Goal: Task Accomplishment & Management: Use online tool/utility

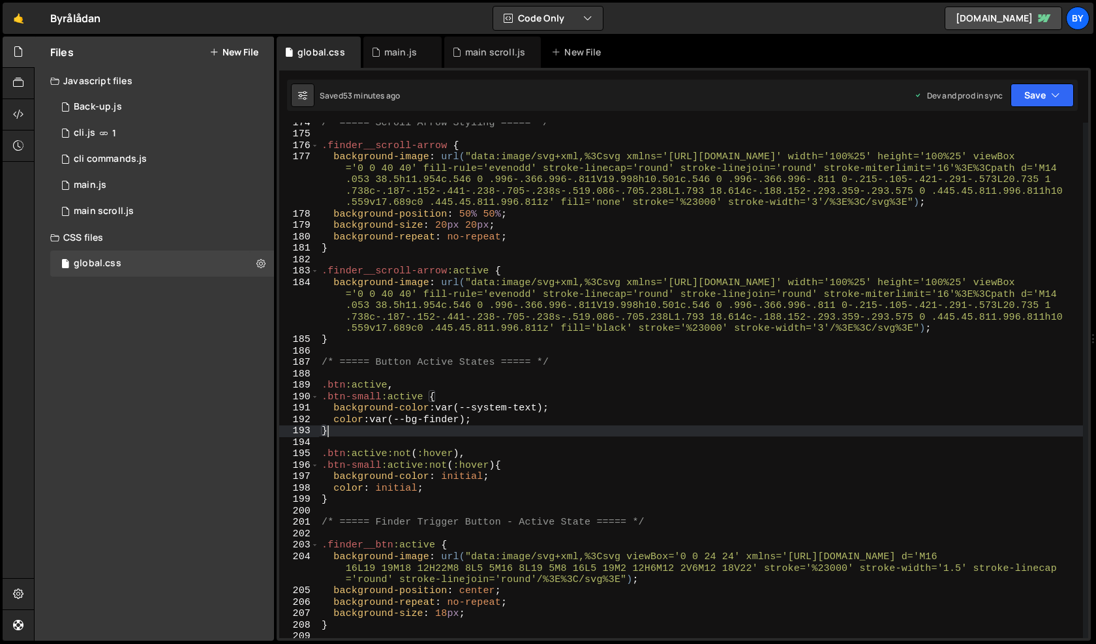
scroll to position [2113, 0]
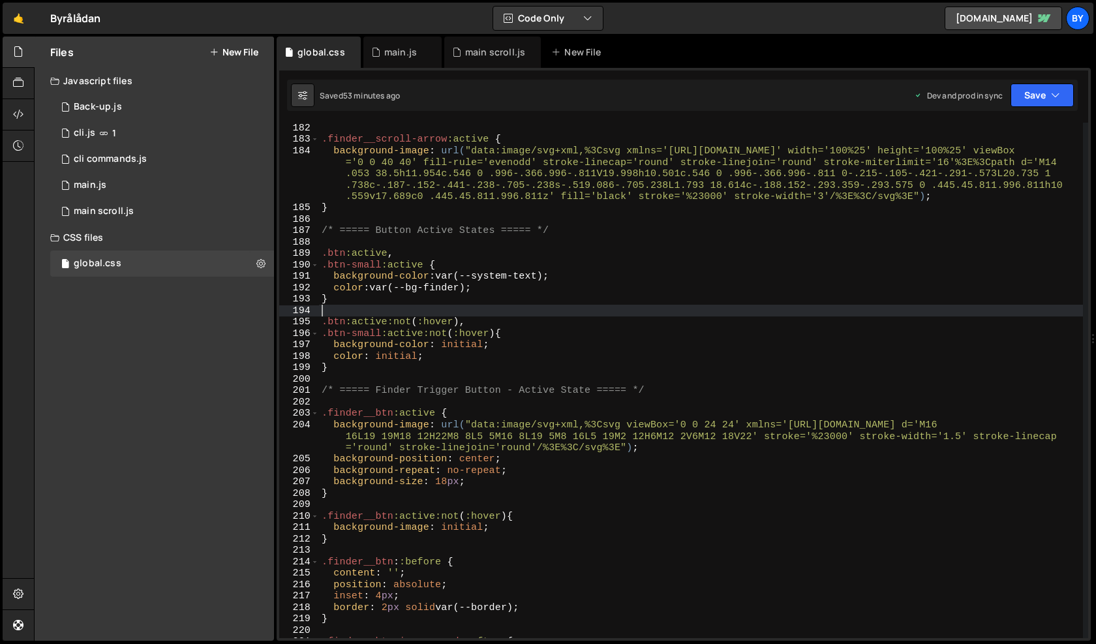
click at [375, 307] on div ".finder__scroll-arrow :active { background-image : url( "data:image/svg+xml,%3C…" at bounding box center [701, 391] width 764 height 538
click at [344, 256] on div ".finder__scroll-arrow :active { background-image : url( "data:image/svg+xml,%3C…" at bounding box center [701, 391] width 764 height 538
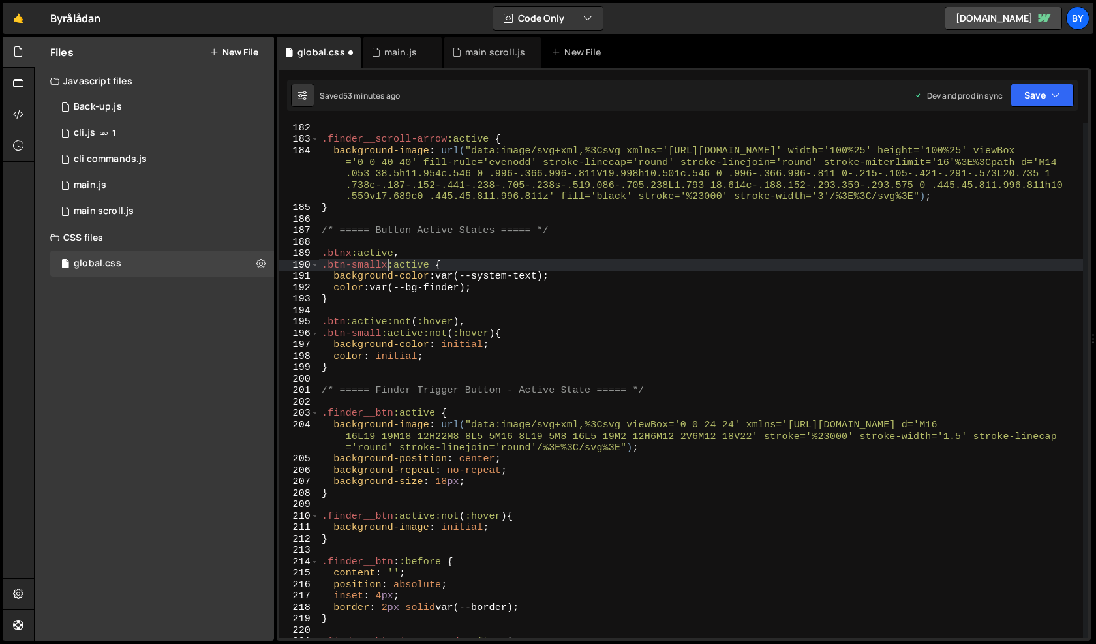
scroll to position [0, 4]
click at [467, 369] on div ".finder__scroll-arrow :active { background-image : url( "data:image/svg+xml,%3C…" at bounding box center [701, 391] width 764 height 538
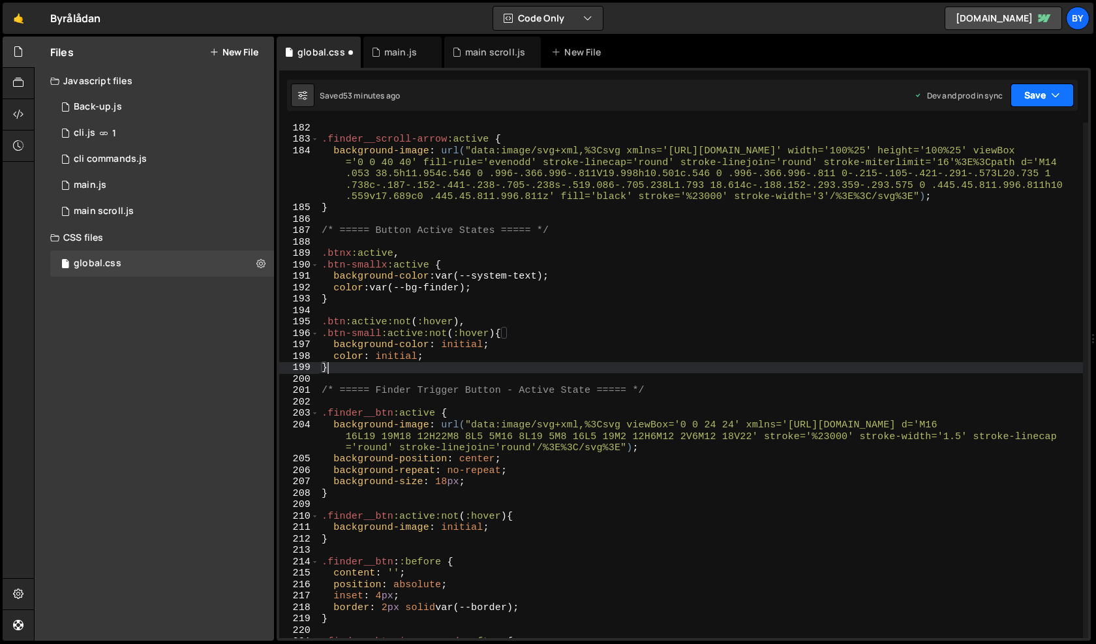
click at [1017, 101] on button "Save" at bounding box center [1042, 95] width 63 height 23
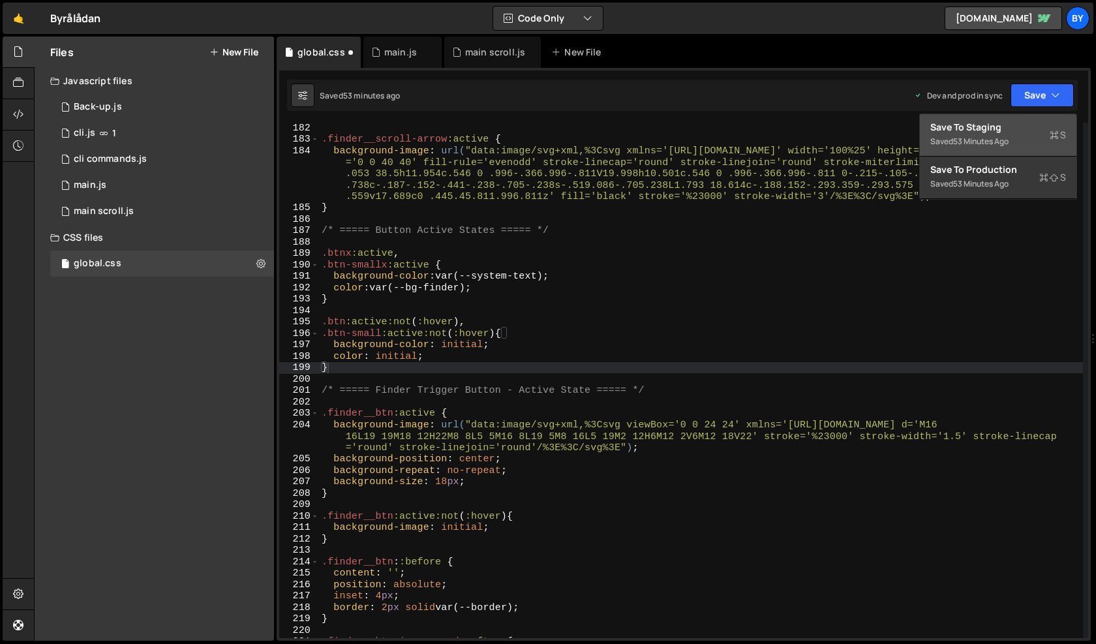
click at [986, 135] on div "Saved 53 minutes ago" at bounding box center [998, 142] width 136 height 16
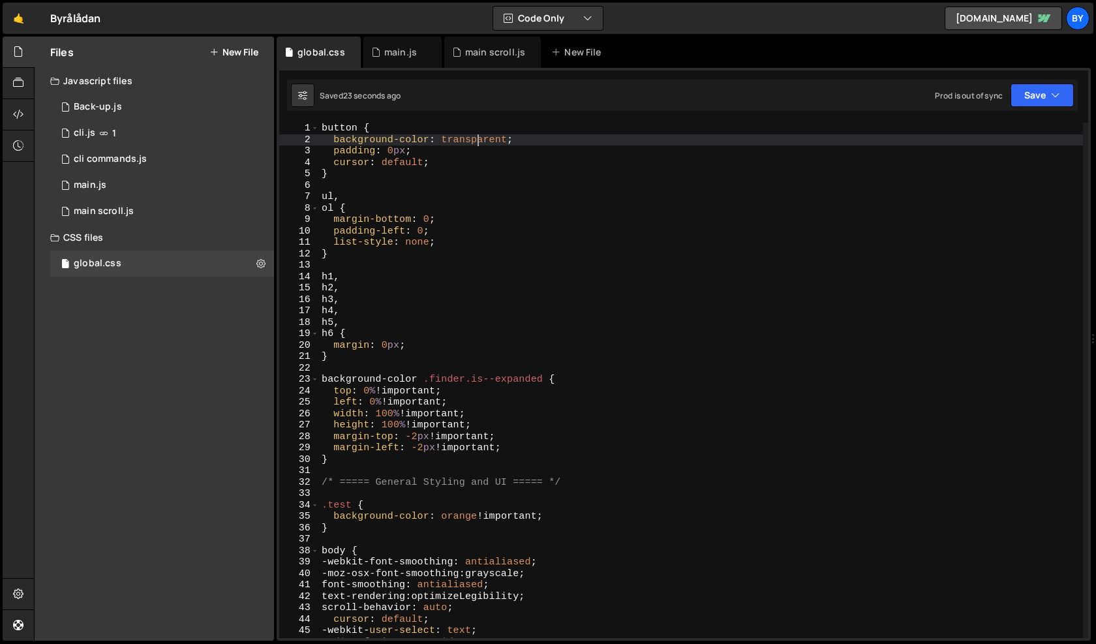
click at [477, 136] on div "button { background-color : transparent ; padding : 0 px ; cursor : default ; }…" at bounding box center [701, 392] width 764 height 538
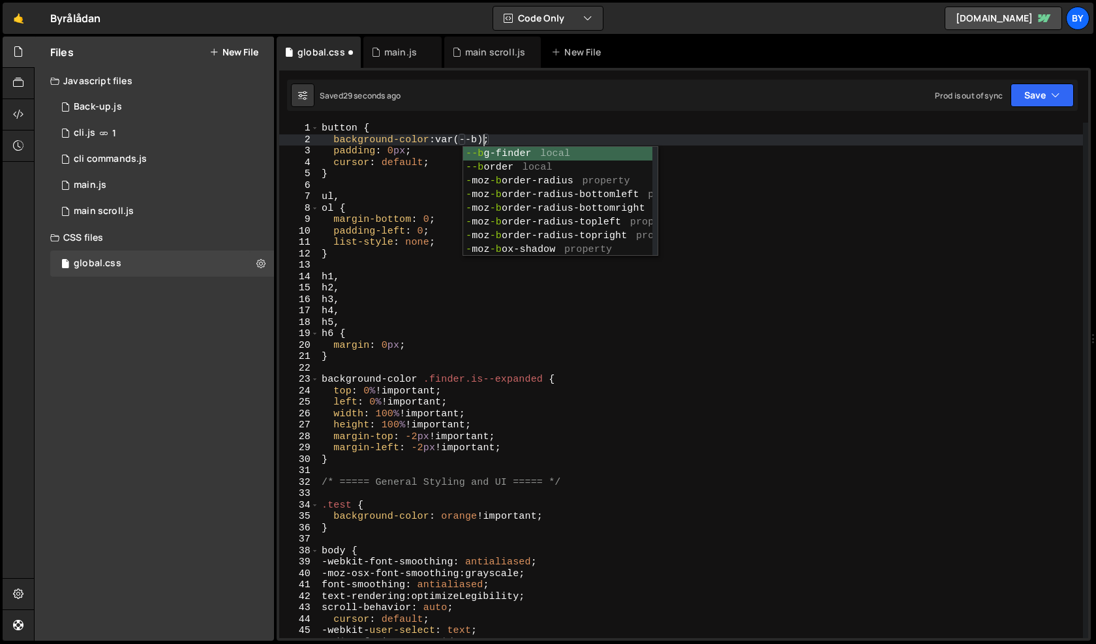
scroll to position [0, 10]
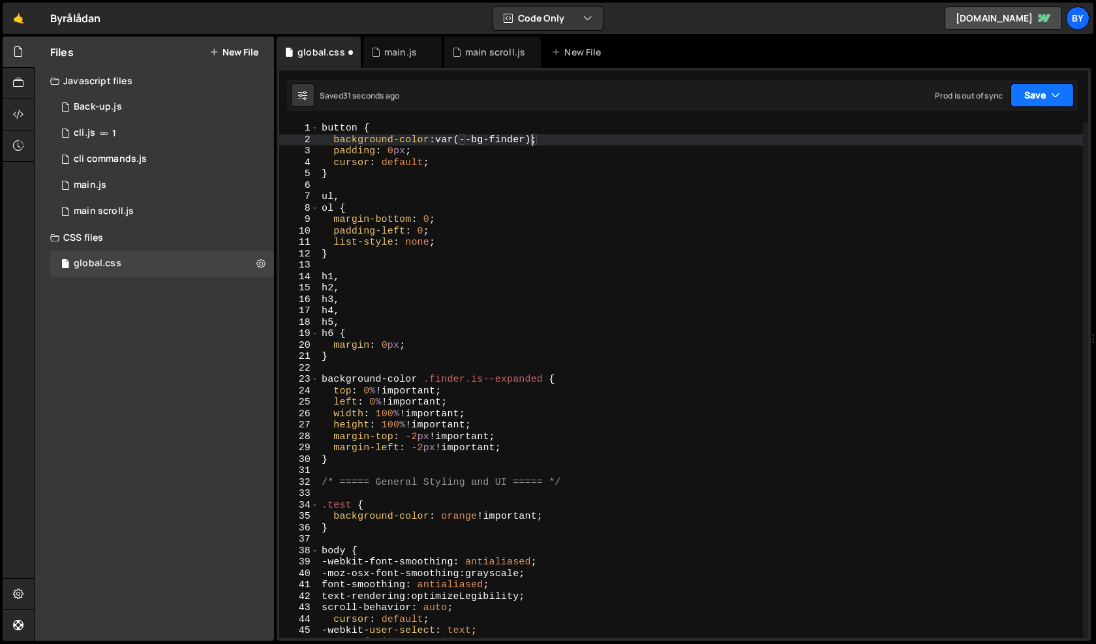
click at [1058, 99] on icon "button" at bounding box center [1055, 95] width 9 height 13
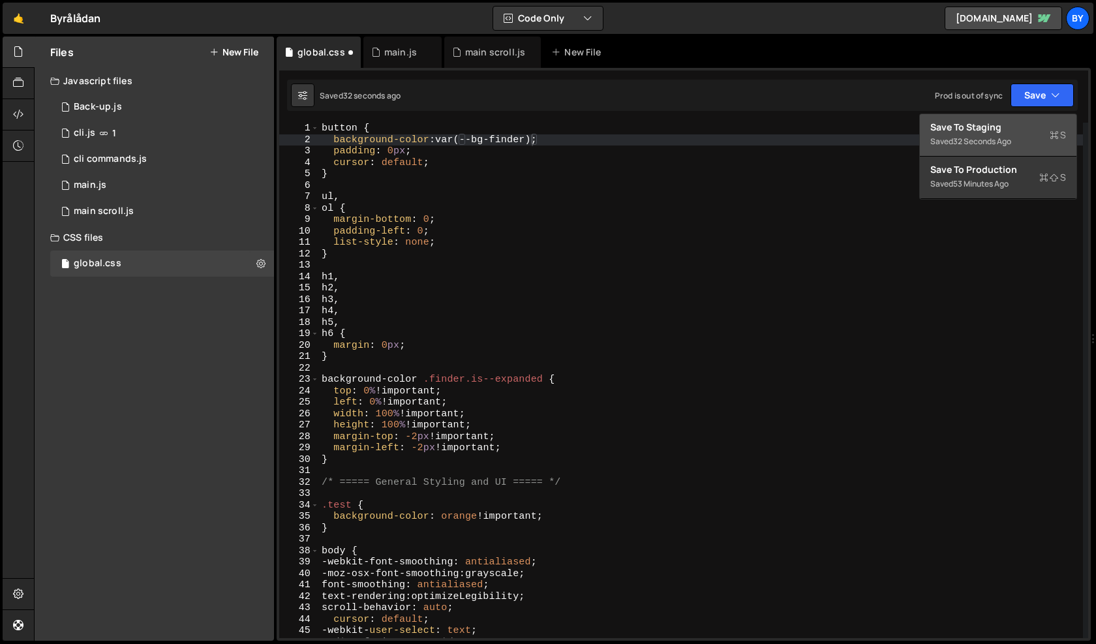
click at [1007, 138] on div "32 seconds ago" at bounding box center [982, 141] width 58 height 11
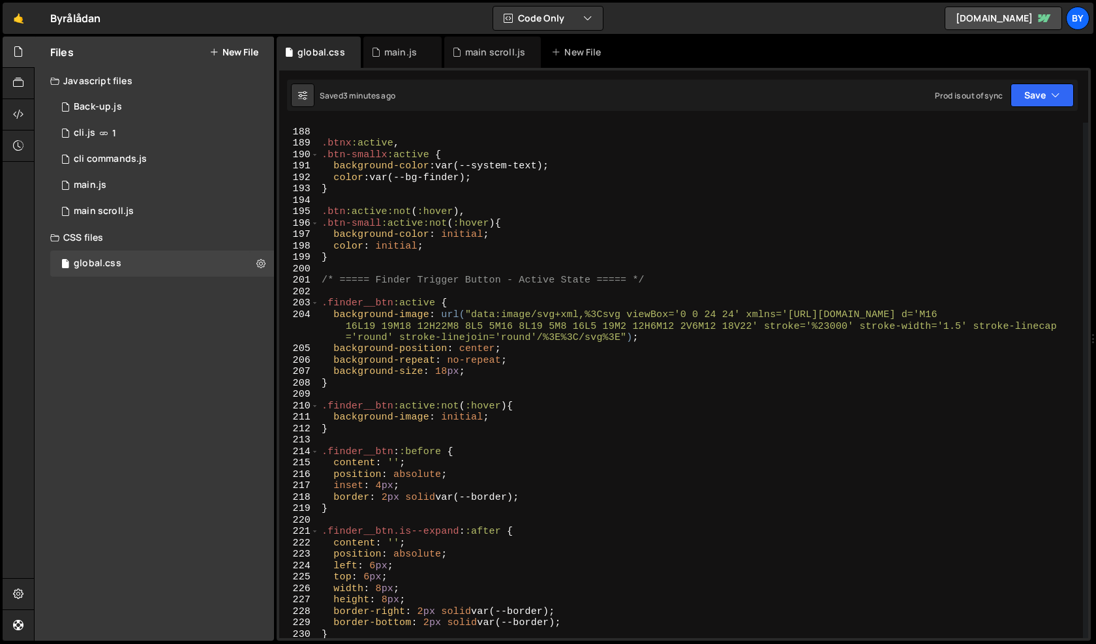
scroll to position [1959, 0]
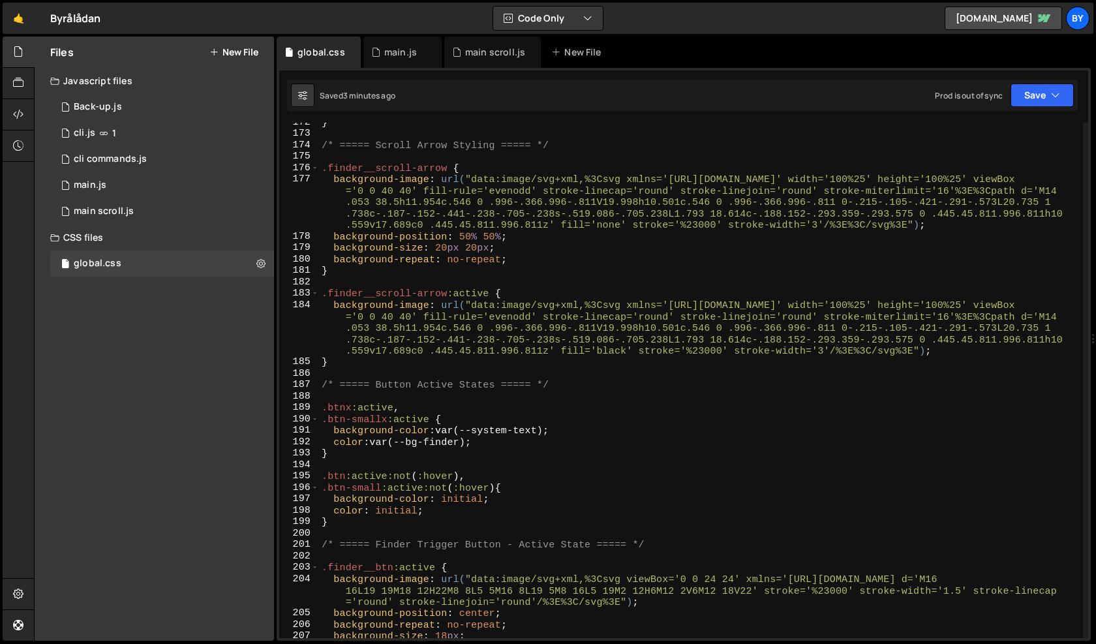
click at [384, 451] on div "} /* ===== Scroll Arrow Styling ===== */ .finder__scroll-arrow { background-ima…" at bounding box center [701, 386] width 764 height 538
click at [358, 432] on div "} /* ===== Scroll Arrow Styling ===== */ .finder__scroll-arrow { background-ima…" at bounding box center [701, 386] width 764 height 538
type textarea "background-color: var(--system-text);"
click at [395, 463] on div "} /* ===== Scroll Arrow Styling ===== */ .finder__scroll-arrow { background-ima…" at bounding box center [701, 386] width 764 height 538
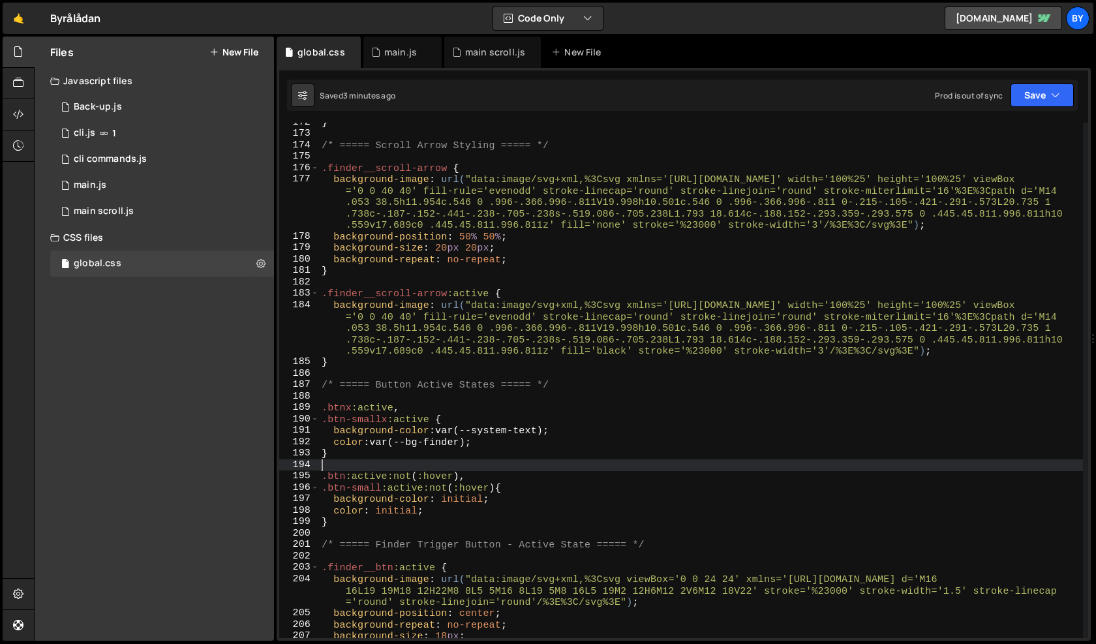
click at [385, 453] on div "} /* ===== Scroll Arrow Styling ===== */ .finder__scroll-arrow { background-ima…" at bounding box center [701, 386] width 764 height 538
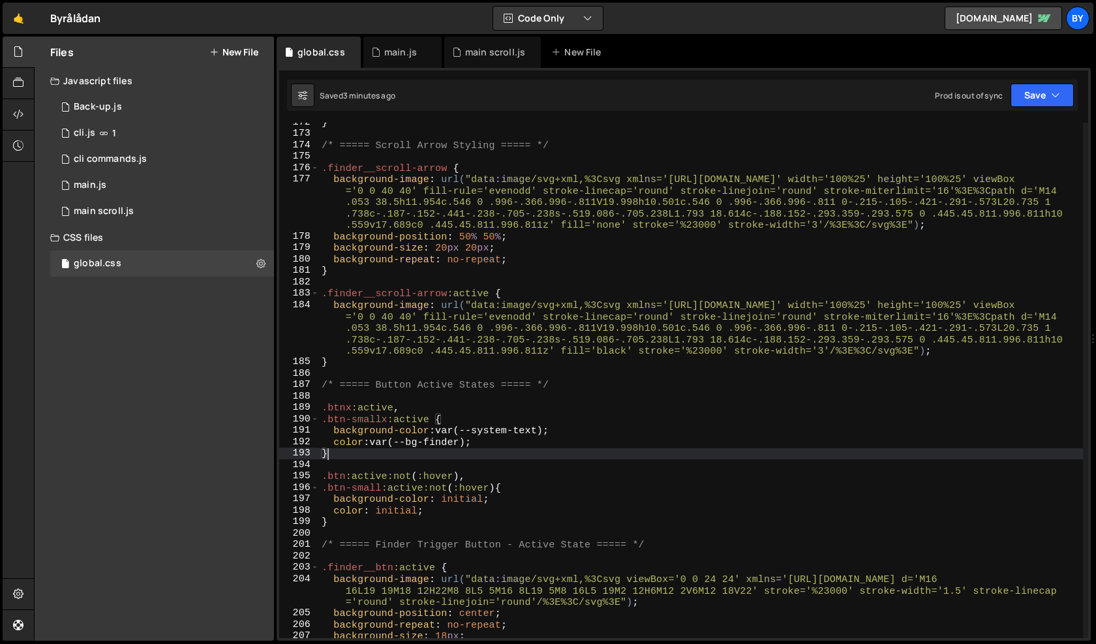
click at [384, 455] on div "} /* ===== Scroll Arrow Styling ===== */ .finder__scroll-arrow { background-ima…" at bounding box center [701, 386] width 764 height 538
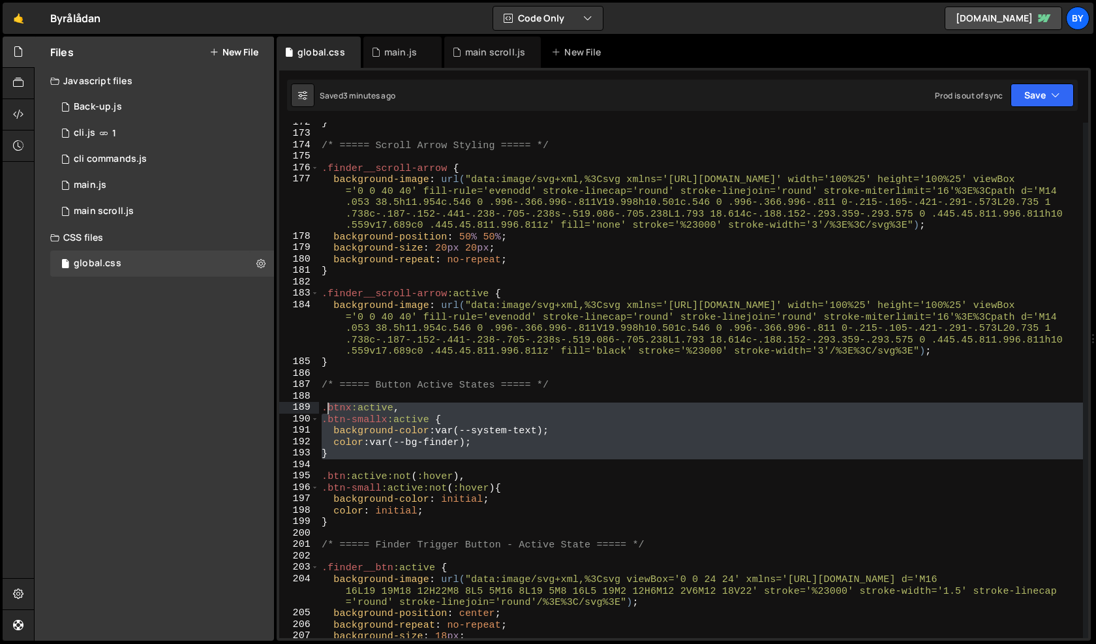
drag, startPoint x: 388, startPoint y: 462, endPoint x: 327, endPoint y: 410, distance: 79.6
click at [327, 410] on div "} /* ===== Scroll Arrow Styling ===== */ .finder__scroll-arrow { background-ima…" at bounding box center [701, 386] width 764 height 538
click at [358, 439] on div "} /* ===== Scroll Arrow Styling ===== */ .finder__scroll-arrow { background-ima…" at bounding box center [701, 380] width 764 height 515
drag, startPoint x: 356, startPoint y: 456, endPoint x: 317, endPoint y: 408, distance: 62.2
click at [317, 408] on div "color: var(--bg-finder); 172 173 174 175 176 177 178 179 180 181 182 183 184 18…" at bounding box center [683, 380] width 809 height 515
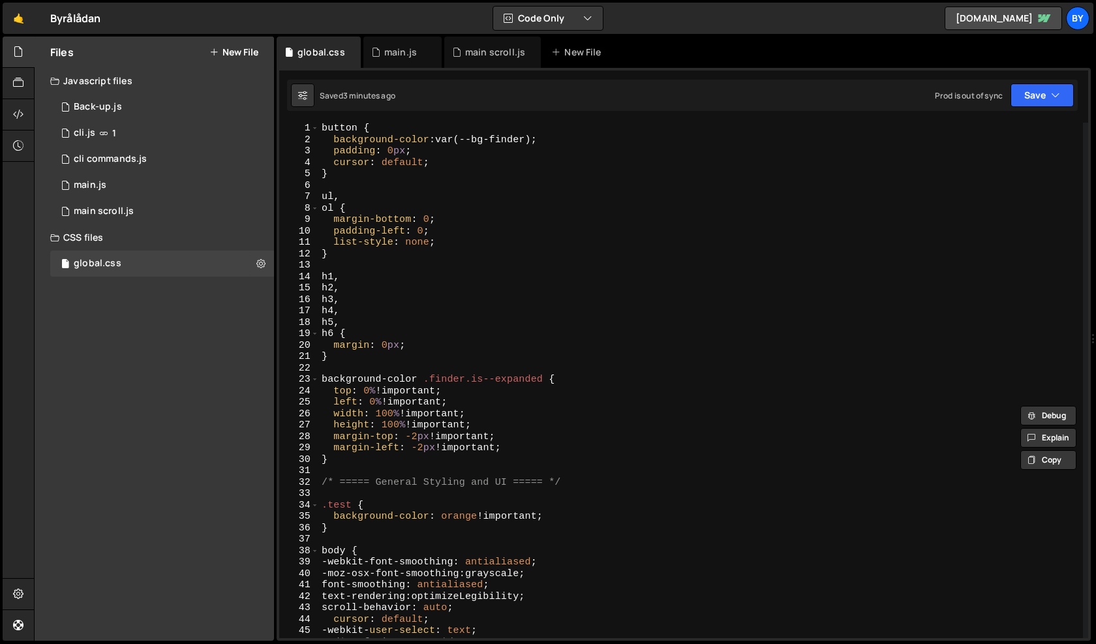
click at [512, 445] on div "button { background-color : var(--bg-finder) ; padding : 0 px ; cursor : defaul…" at bounding box center [701, 392] width 764 height 538
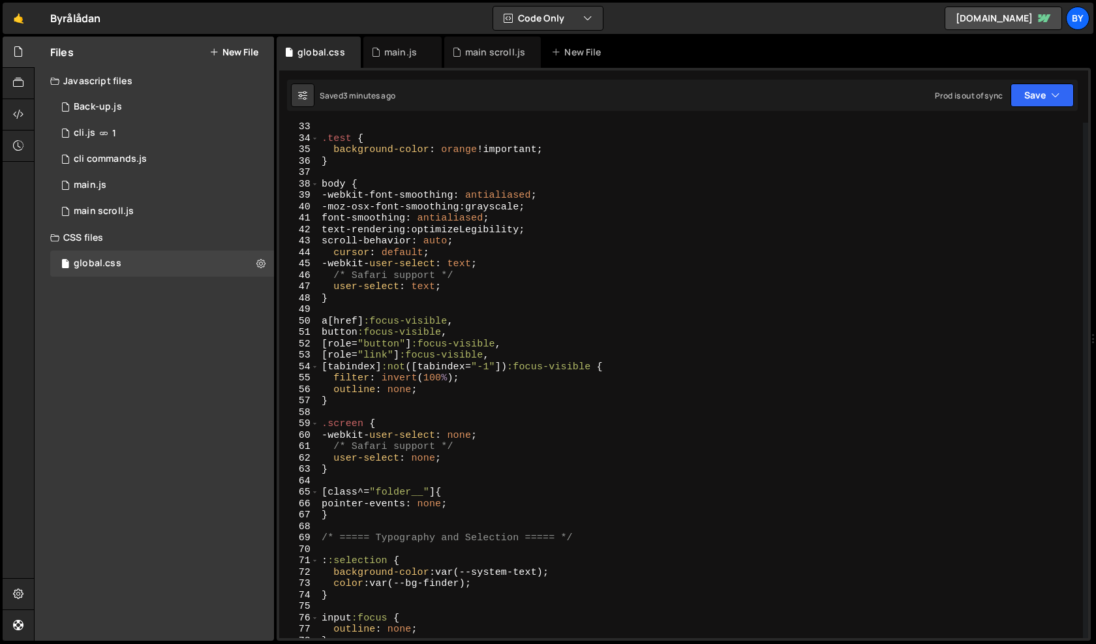
scroll to position [381, 0]
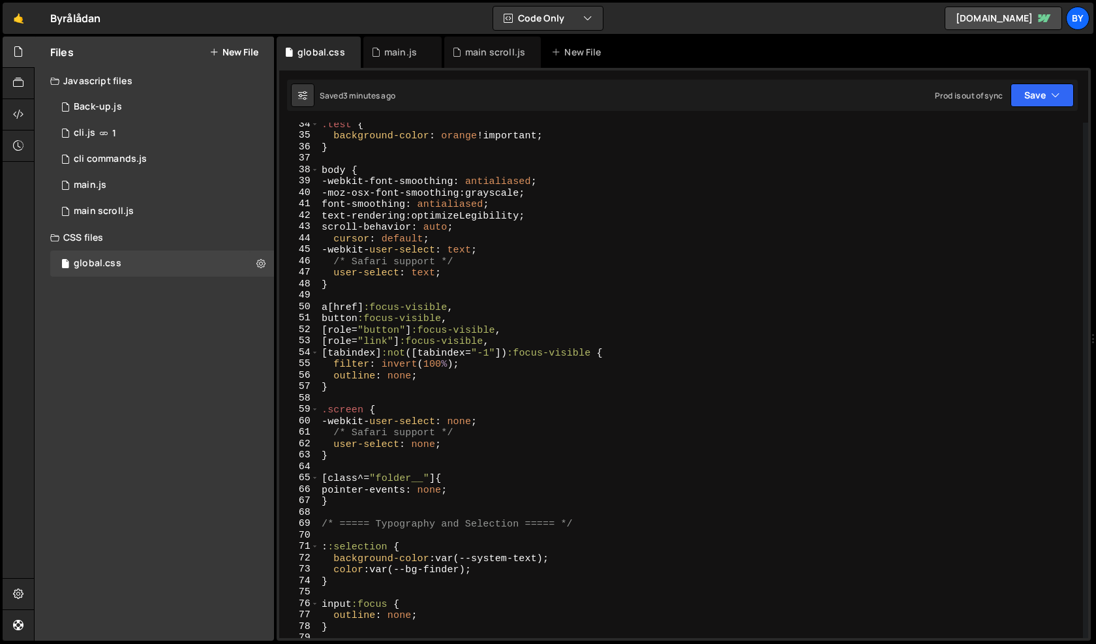
click at [448, 408] on div ".test { background-color : orange !important ; } body { -webkit-font-smoothing …" at bounding box center [701, 388] width 764 height 538
type textarea ".screen {"
click at [457, 397] on div ".test { background-color : orange !important ; } body { -webkit-font-smoothing …" at bounding box center [701, 388] width 764 height 538
click at [480, 375] on div ".test { background-color : orange !important ; } body { -webkit-font-smoothing …" at bounding box center [701, 388] width 764 height 538
click at [467, 379] on div ".test { background-color : orange !important ; } body { -webkit-font-smoothing …" at bounding box center [701, 388] width 764 height 538
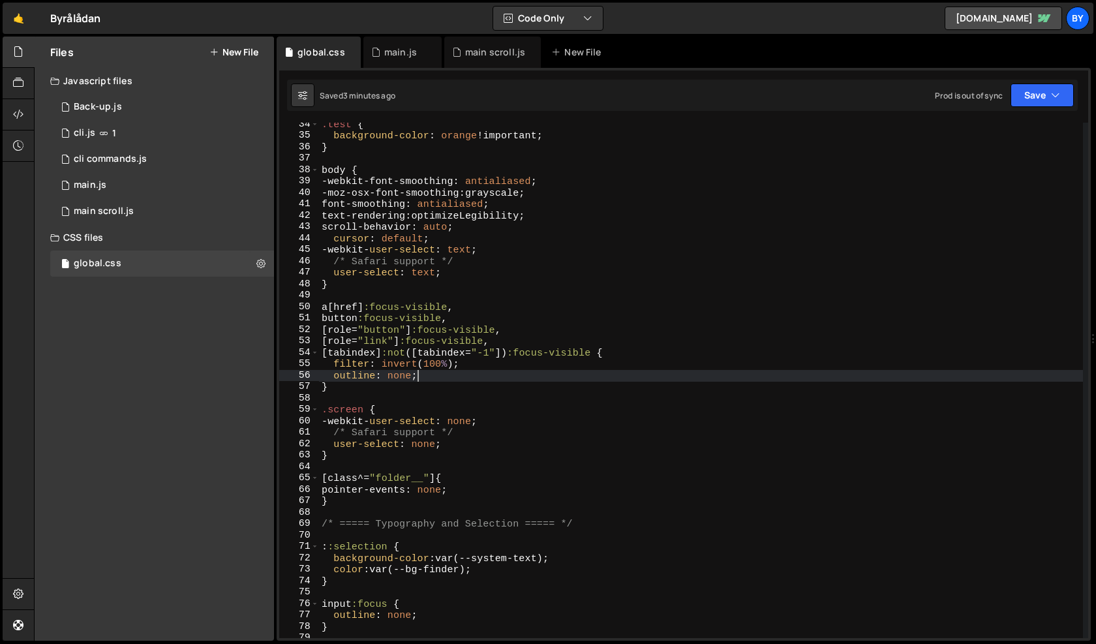
click at [477, 389] on div ".test { background-color : orange !important ; } body { -webkit-font-smoothing …" at bounding box center [701, 388] width 764 height 538
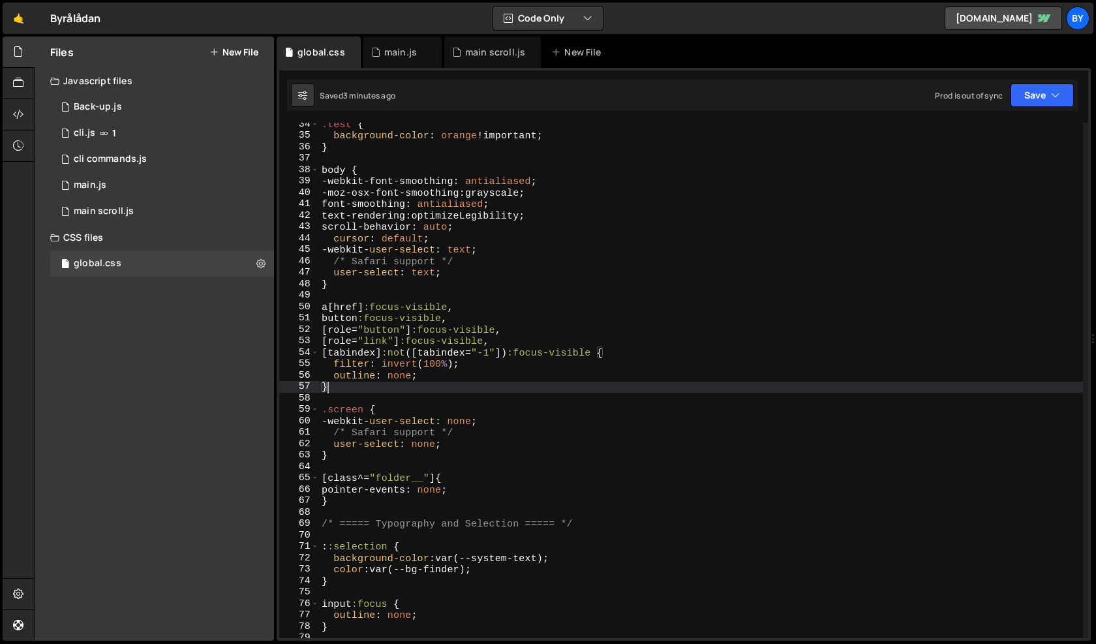
click at [474, 379] on div ".test { background-color : orange !important ; } body { -webkit-font-smoothing …" at bounding box center [701, 388] width 764 height 538
type textarea "outline: none;"
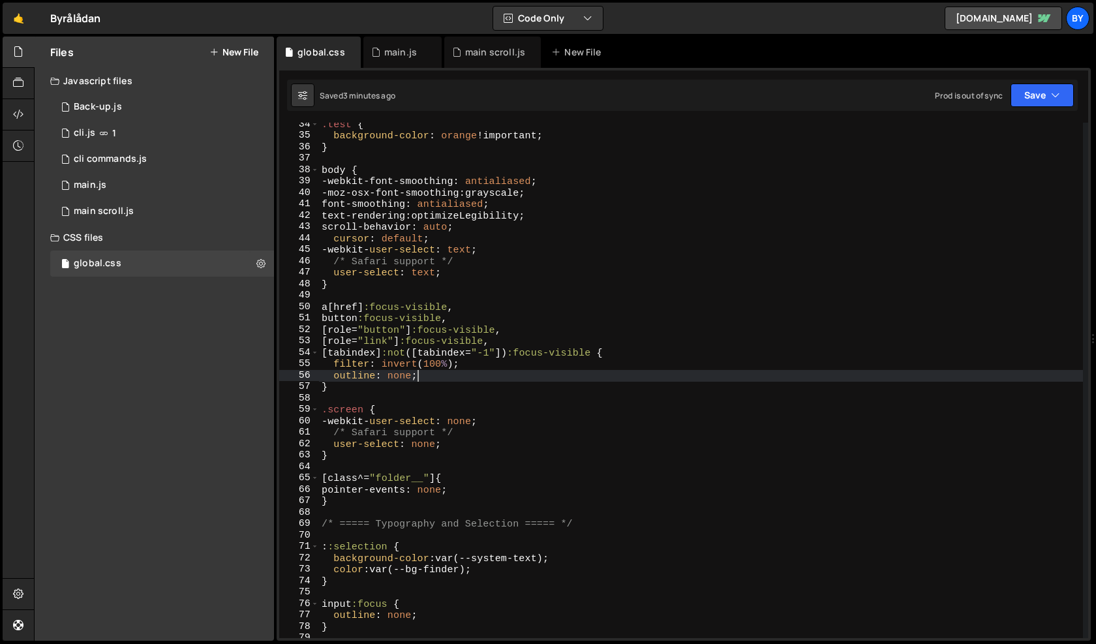
click at [467, 394] on div ".test { background-color : orange !important ; } body { -webkit-font-smoothing …" at bounding box center [701, 388] width 764 height 538
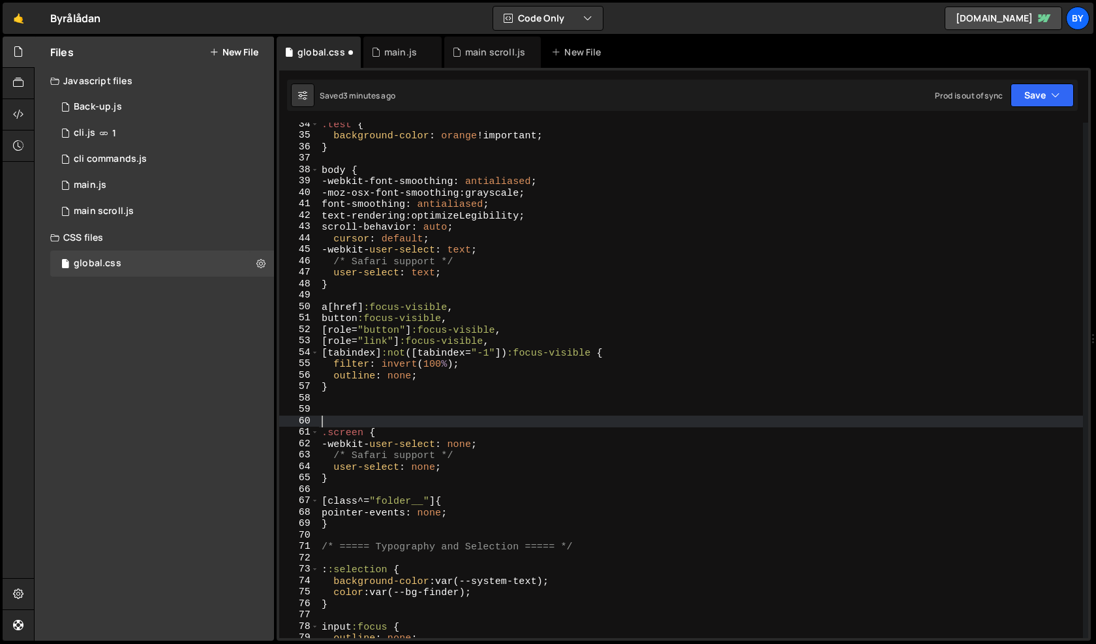
paste textarea "}"
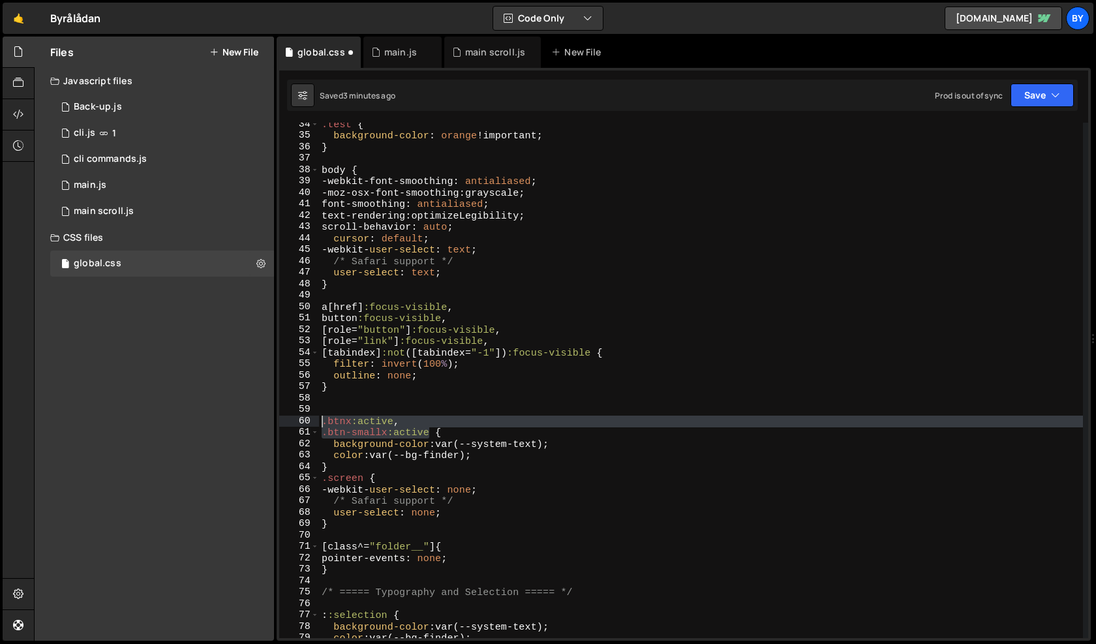
drag, startPoint x: 429, startPoint y: 436, endPoint x: 320, endPoint y: 417, distance: 110.7
click at [320, 417] on div ".test { background-color : orange !important ; } body { -webkit-font-smoothing …" at bounding box center [701, 388] width 764 height 538
click at [364, 431] on div ".test { background-color : orange !important ; } body { -webkit-font-smoothing …" at bounding box center [701, 380] width 764 height 515
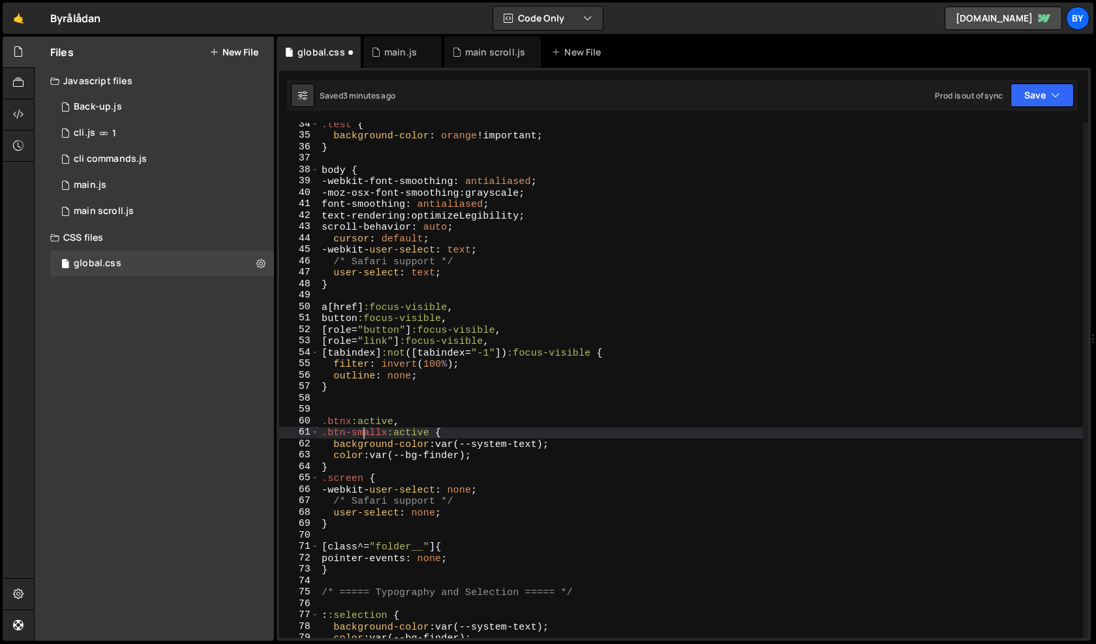
click at [378, 423] on div ".test { background-color : orange !important ; } body { -webkit-font-smoothing …" at bounding box center [701, 388] width 764 height 538
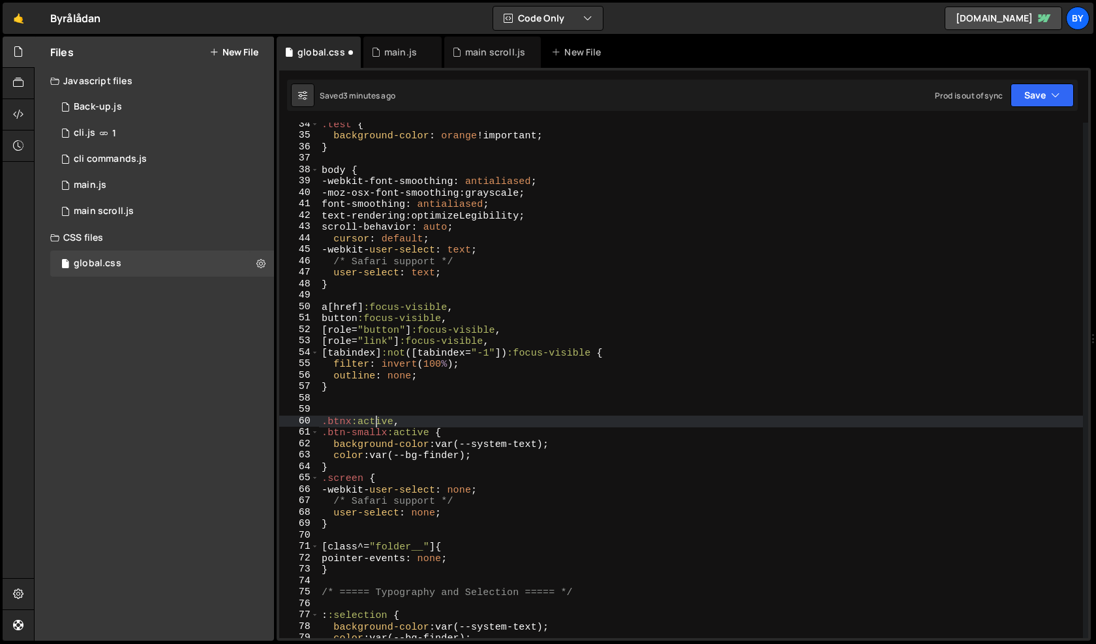
click at [378, 423] on div ".test { background-color : orange !important ; } body { -webkit-font-smoothing …" at bounding box center [701, 388] width 764 height 538
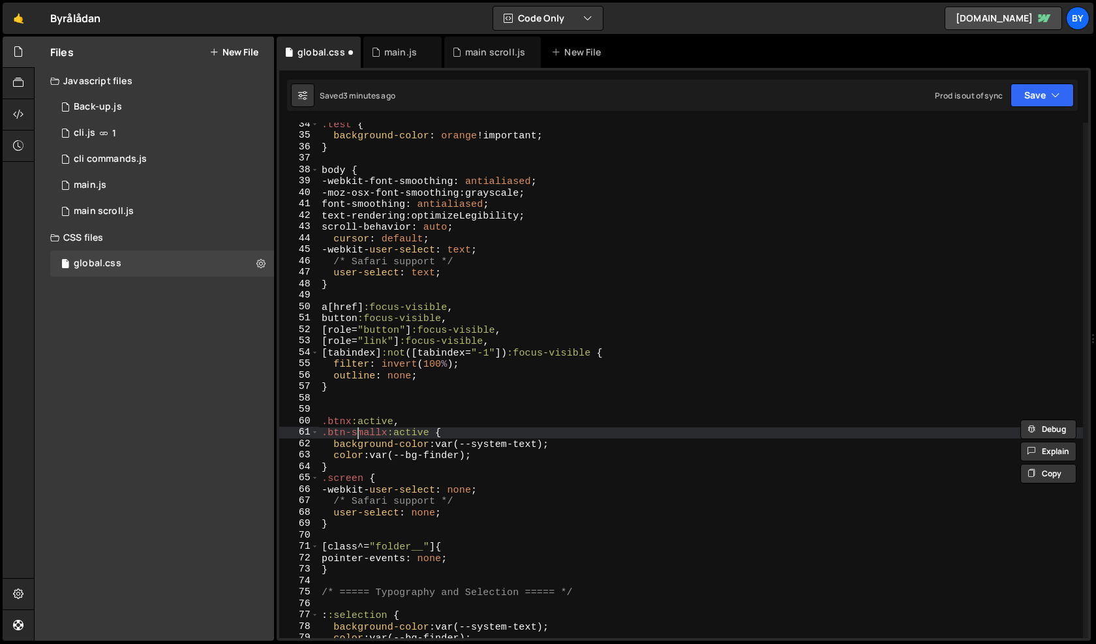
click at [360, 430] on div ".test { background-color : orange !important ; } body { -webkit-font-smoothing …" at bounding box center [701, 388] width 764 height 538
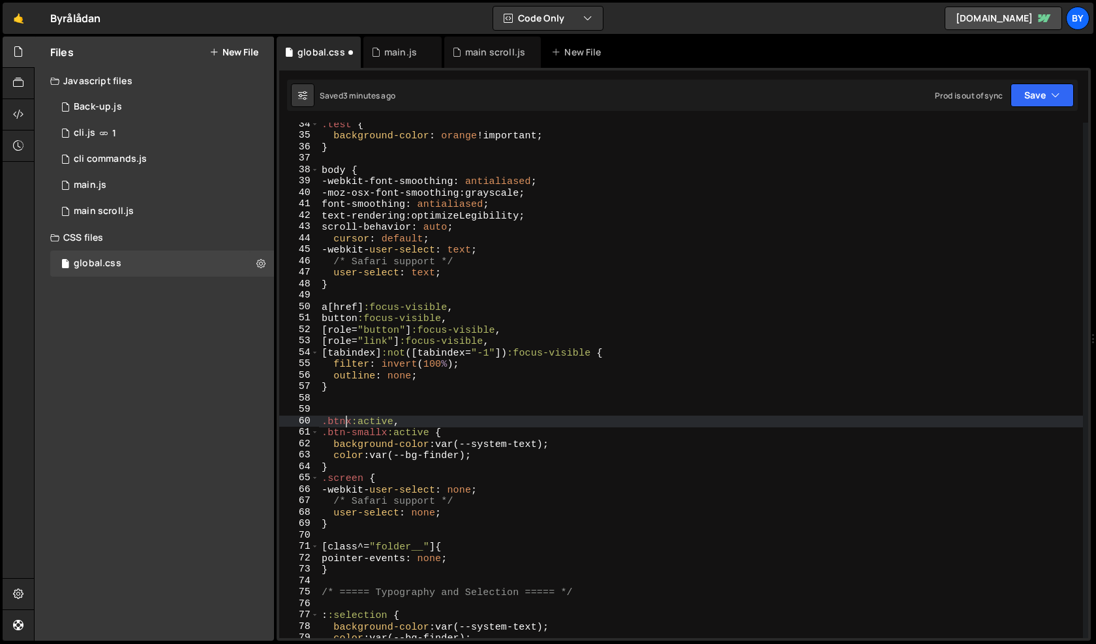
click at [346, 424] on div ".test { background-color : orange !important ; } body { -webkit-font-smoothing …" at bounding box center [701, 388] width 764 height 538
click at [388, 362] on div ".test { background-color : orange !important ; } body { -webkit-font-smoothing …" at bounding box center [701, 388] width 764 height 538
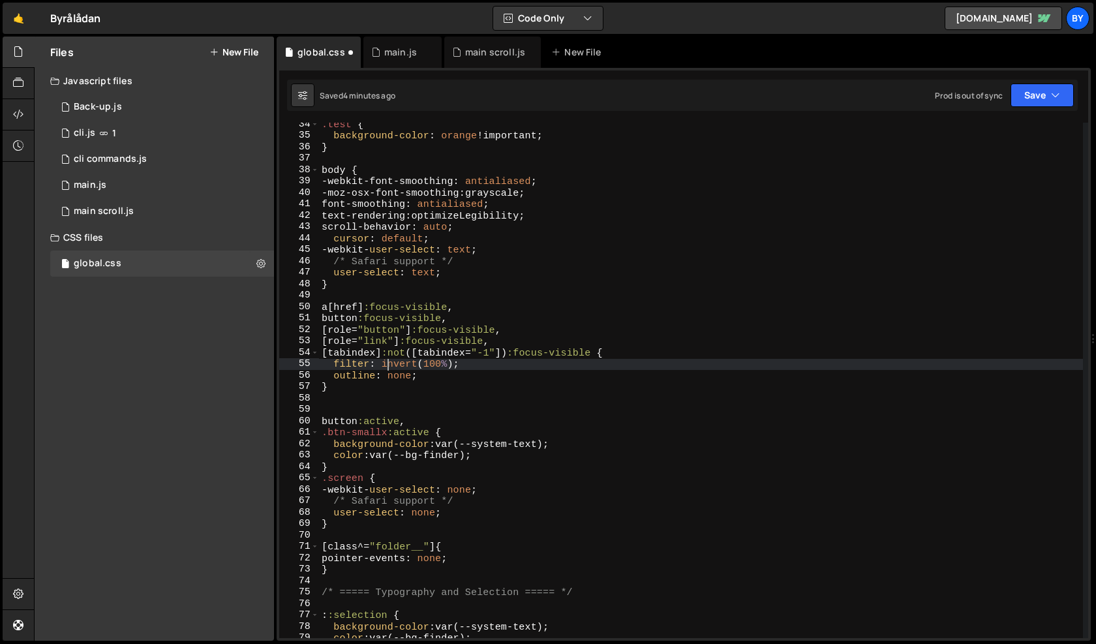
click at [446, 322] on div ".test { background-color : orange !important ; } body { -webkit-font-smoothing …" at bounding box center [701, 388] width 764 height 538
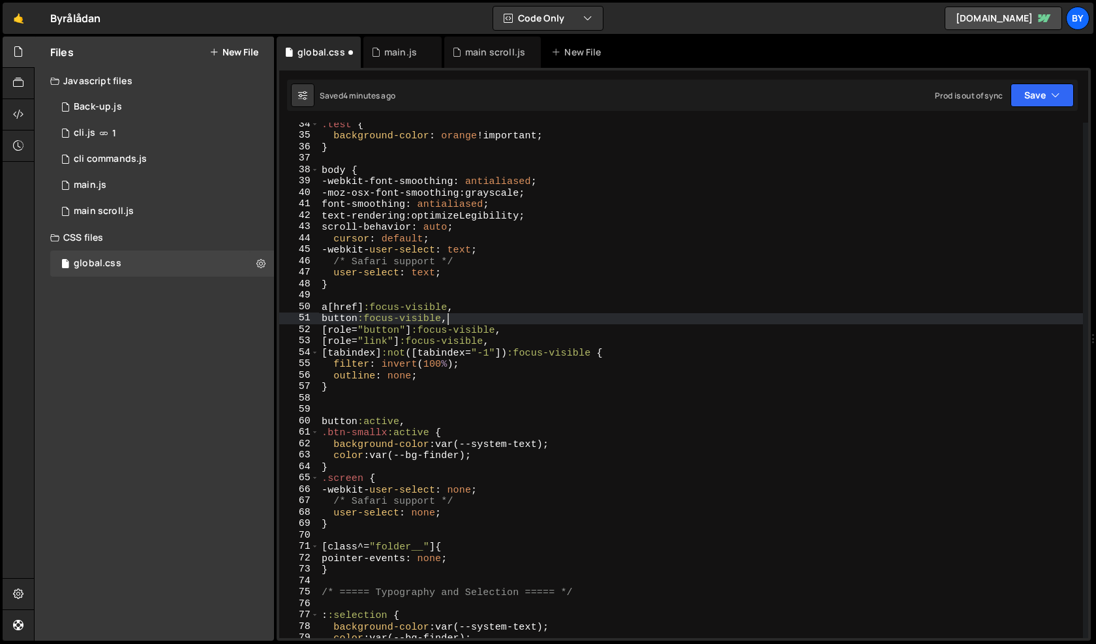
click at [446, 319] on div ".test { background-color : orange !important ; } body { -webkit-font-smoothing …" at bounding box center [701, 388] width 764 height 538
drag, startPoint x: 453, startPoint y: 324, endPoint x: 314, endPoint y: 315, distance: 138.6
click at [314, 314] on div "button:focus-visible, 34 35 36 37 38 39 40 41 42 43 44 45 46 47 48 49 50 51 52 …" at bounding box center [683, 380] width 809 height 515
type textarea "button:focus-visible,"
click at [460, 322] on div ".test { background-color : orange !important ; } body { -webkit-font-smoothing …" at bounding box center [701, 380] width 764 height 515
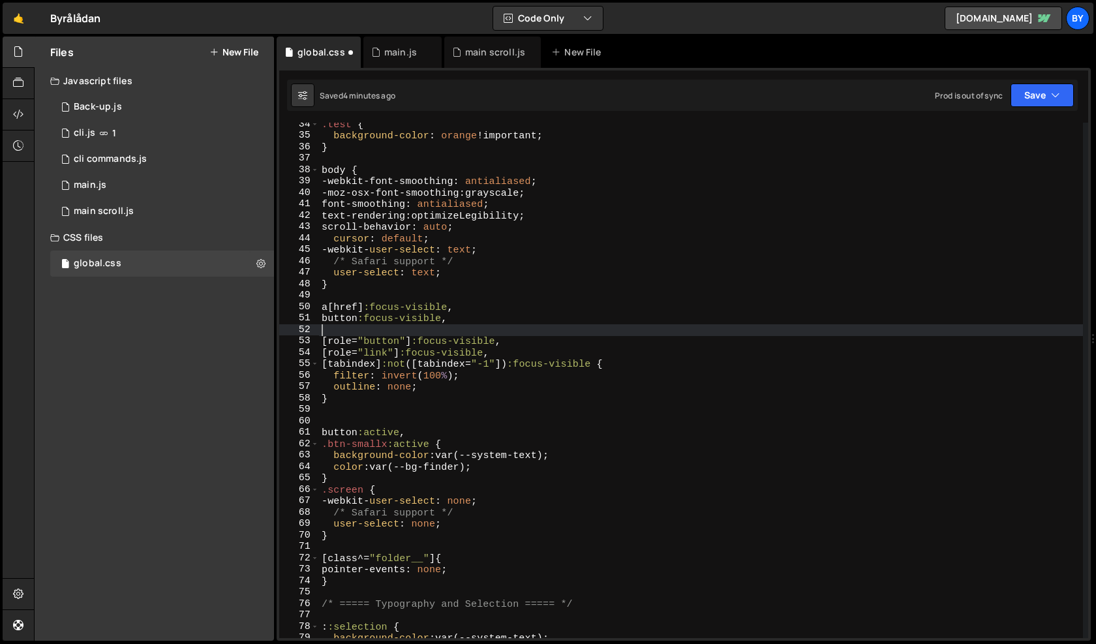
scroll to position [0, 0]
paste textarea "button:focus-visible,"
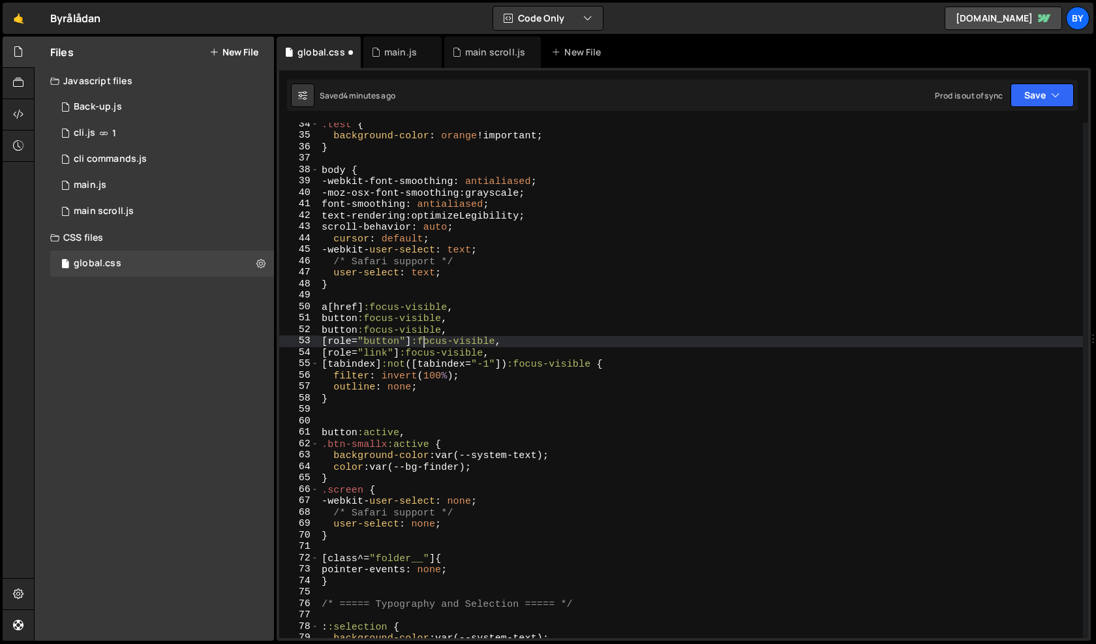
click at [425, 337] on div ".test { background-color : orange !important ; } body { -webkit-font-smoothing …" at bounding box center [701, 388] width 764 height 538
click at [425, 331] on div ".test { background-color : orange !important ; } body { -webkit-font-smoothing …" at bounding box center [701, 388] width 764 height 538
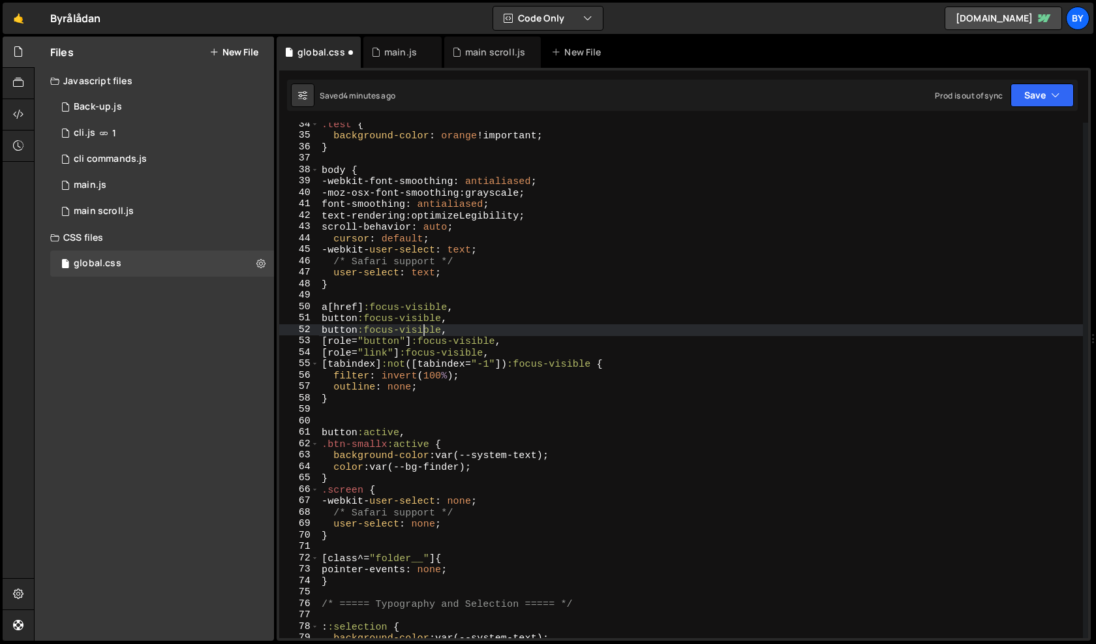
click at [425, 331] on div ".test { background-color : orange !important ; } body { -webkit-font-smoothing …" at bounding box center [701, 388] width 764 height 538
click at [335, 353] on div ".test { background-color : orange !important ; } body { -webkit-font-smoothing …" at bounding box center [701, 388] width 764 height 538
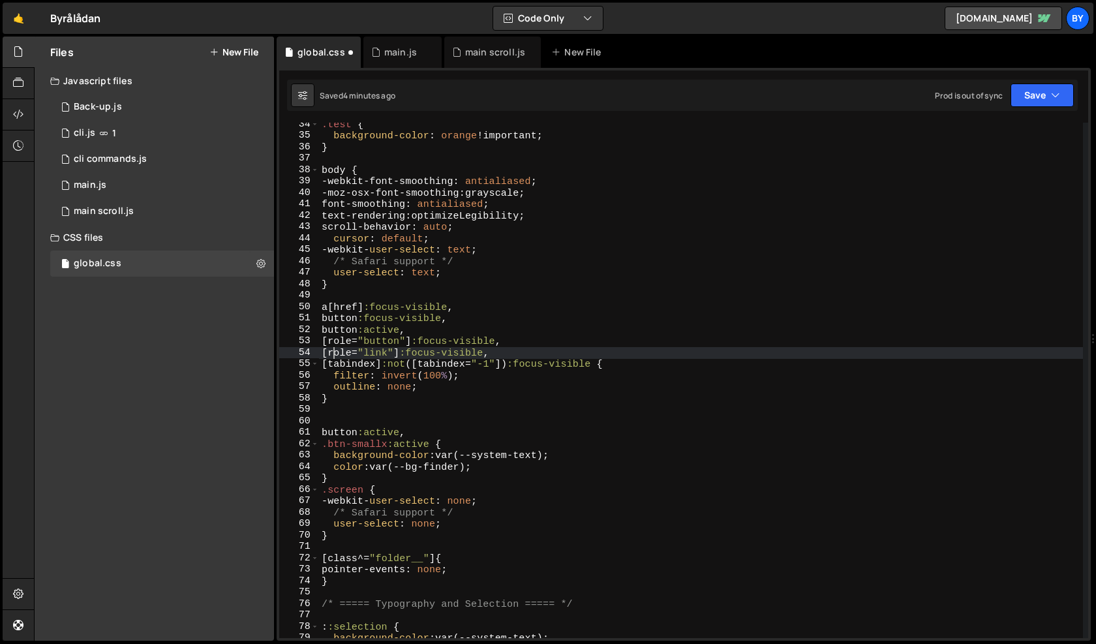
click at [369, 456] on div ".test { background-color : orange !important ; } body { -webkit-font-smoothing …" at bounding box center [701, 388] width 764 height 538
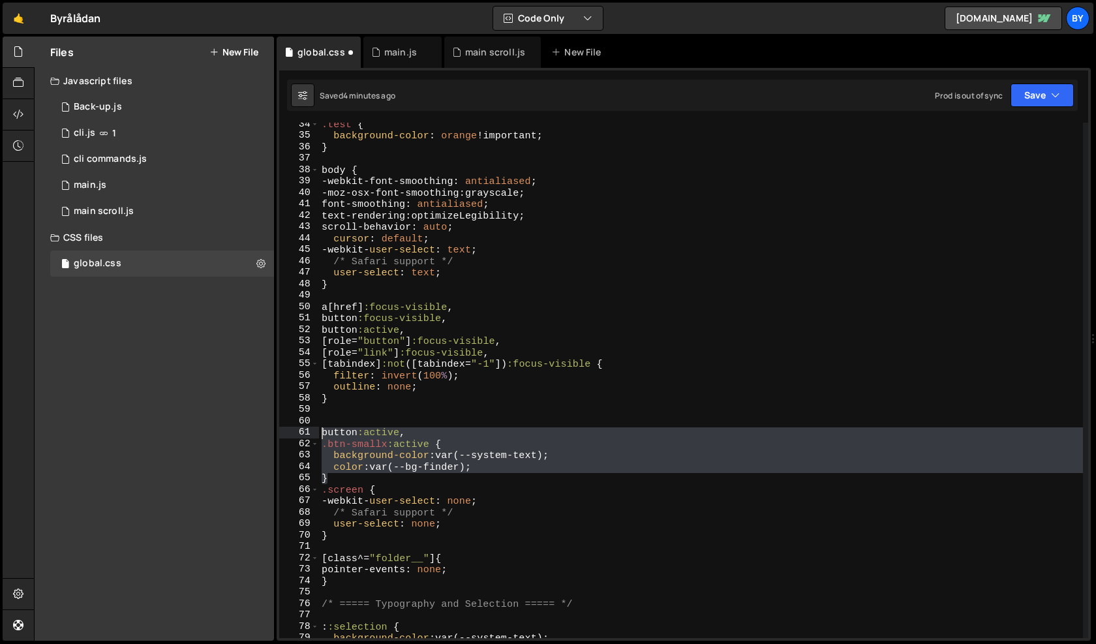
drag, startPoint x: 354, startPoint y: 475, endPoint x: 314, endPoint y: 427, distance: 62.2
click at [314, 427] on div "background-color: var(--system-text); 34 35 36 37 38 39 40 41 42 43 44 45 46 47…" at bounding box center [683, 380] width 809 height 515
type textarea "button:active,"
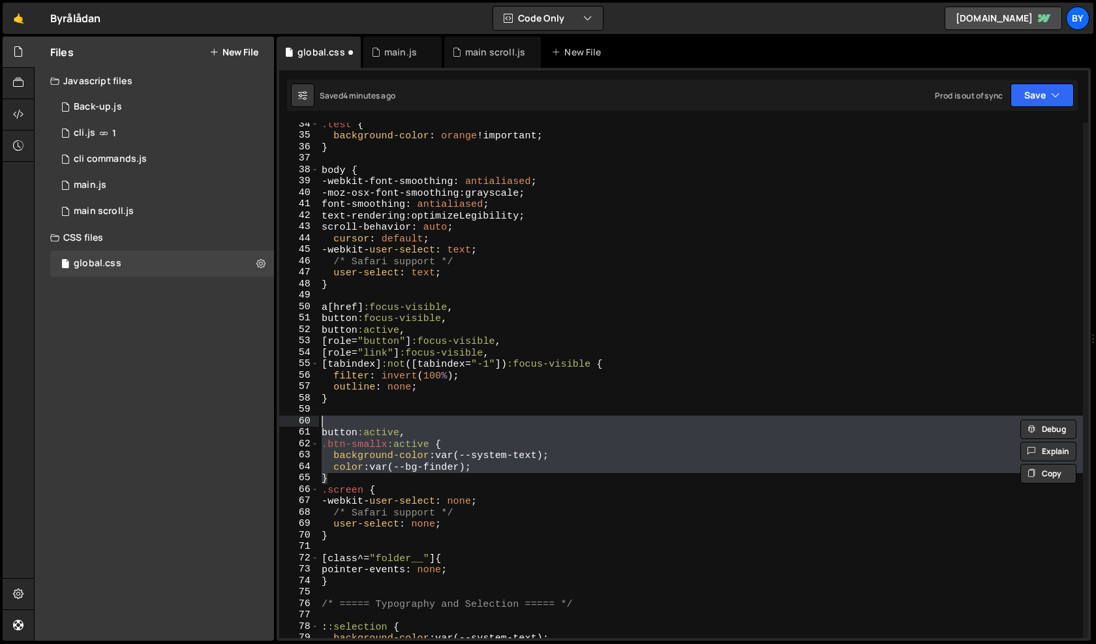
scroll to position [0, 0]
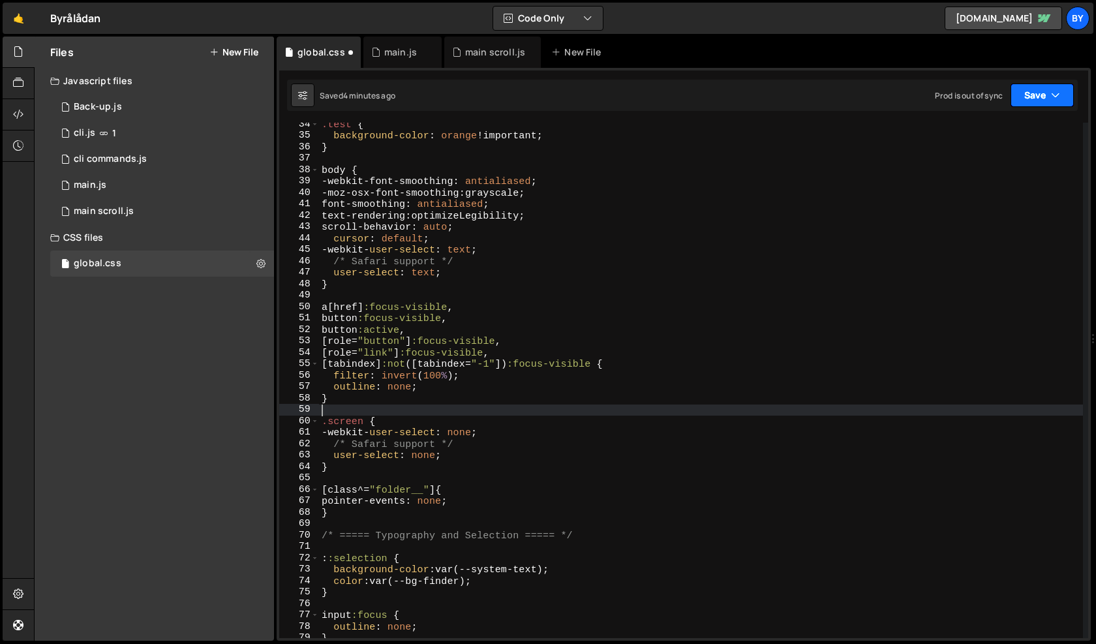
click at [1037, 102] on button "Save" at bounding box center [1042, 95] width 63 height 23
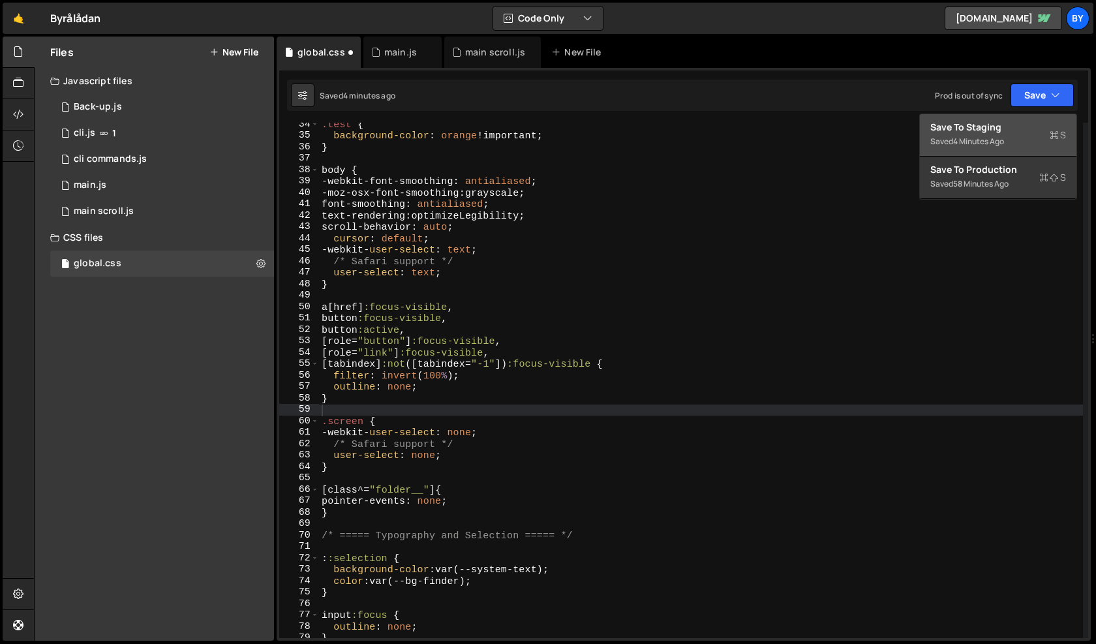
click at [1004, 139] on div "4 minutes ago" at bounding box center [978, 141] width 51 height 11
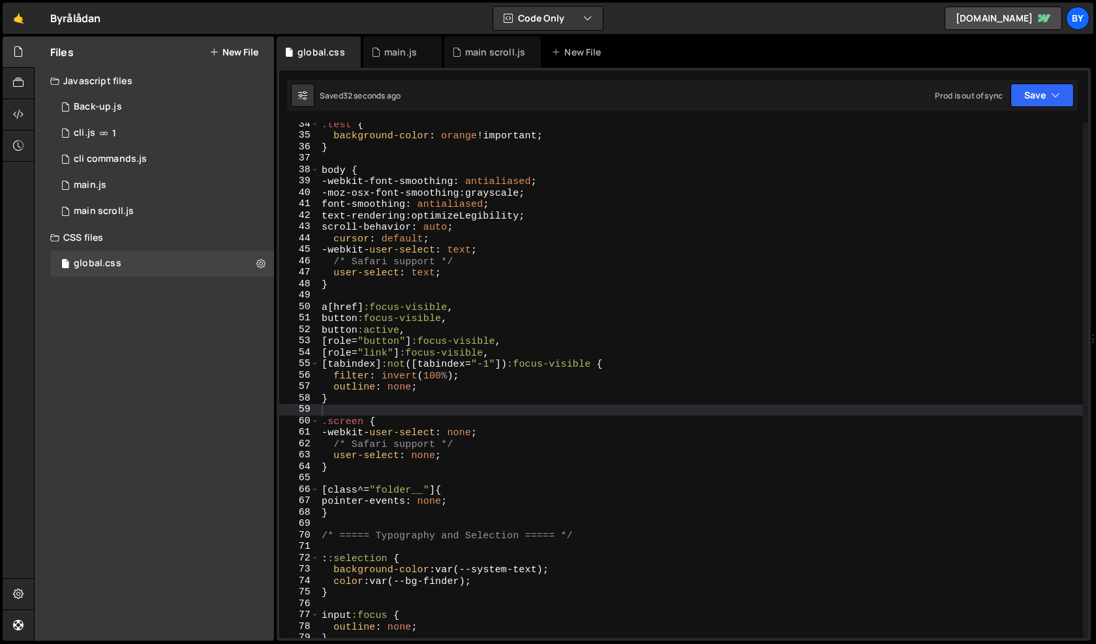
click at [407, 402] on div ".test { background-color : orange !important ; } body { -webkit-font-smoothing …" at bounding box center [701, 388] width 764 height 538
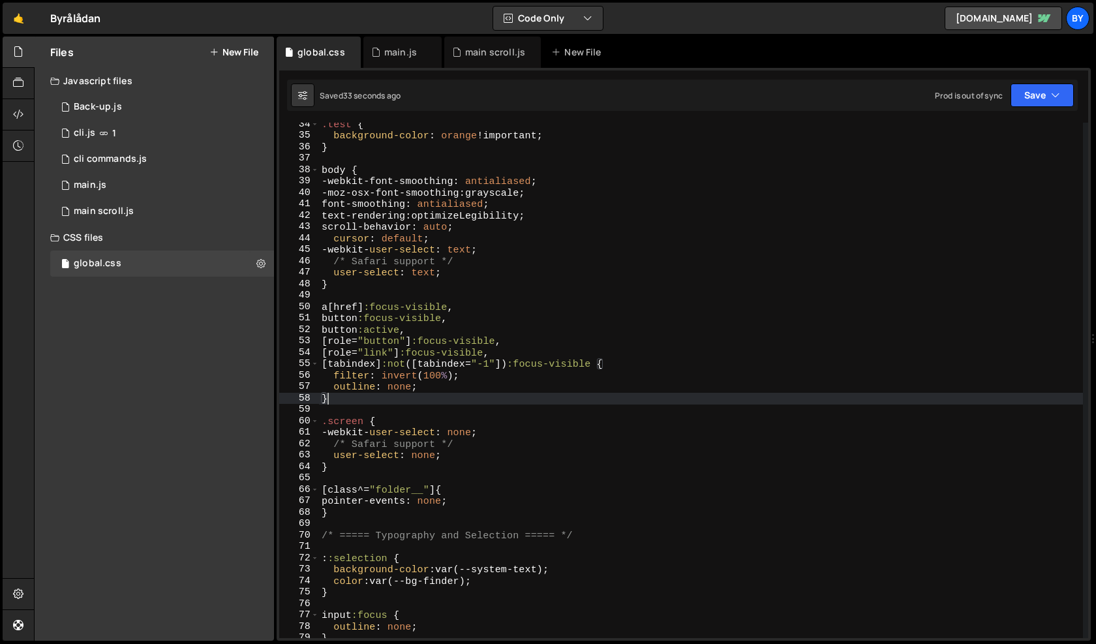
click at [417, 378] on div ".test { background-color : orange !important ; } body { -webkit-font-smoothing …" at bounding box center [701, 388] width 764 height 538
type textarea "filter: invert(100%);"
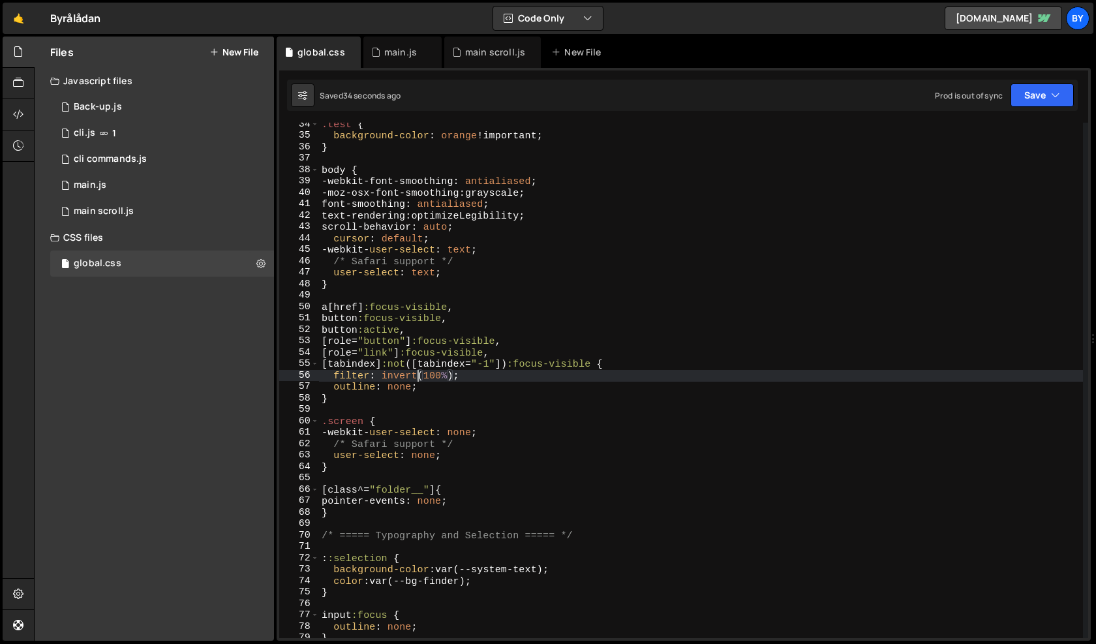
click at [442, 414] on div ".test { background-color : orange !important ; } body { -webkit-font-smoothing …" at bounding box center [701, 388] width 764 height 538
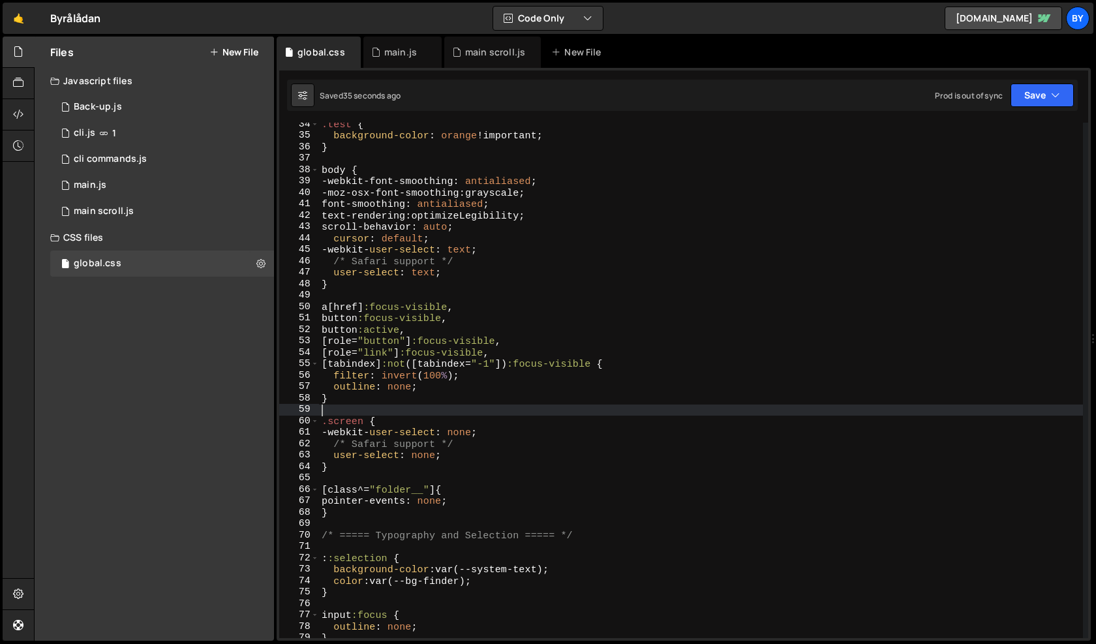
click at [438, 376] on div ".test { background-color : orange !important ; } body { -webkit-font-smoothing …" at bounding box center [701, 388] width 764 height 538
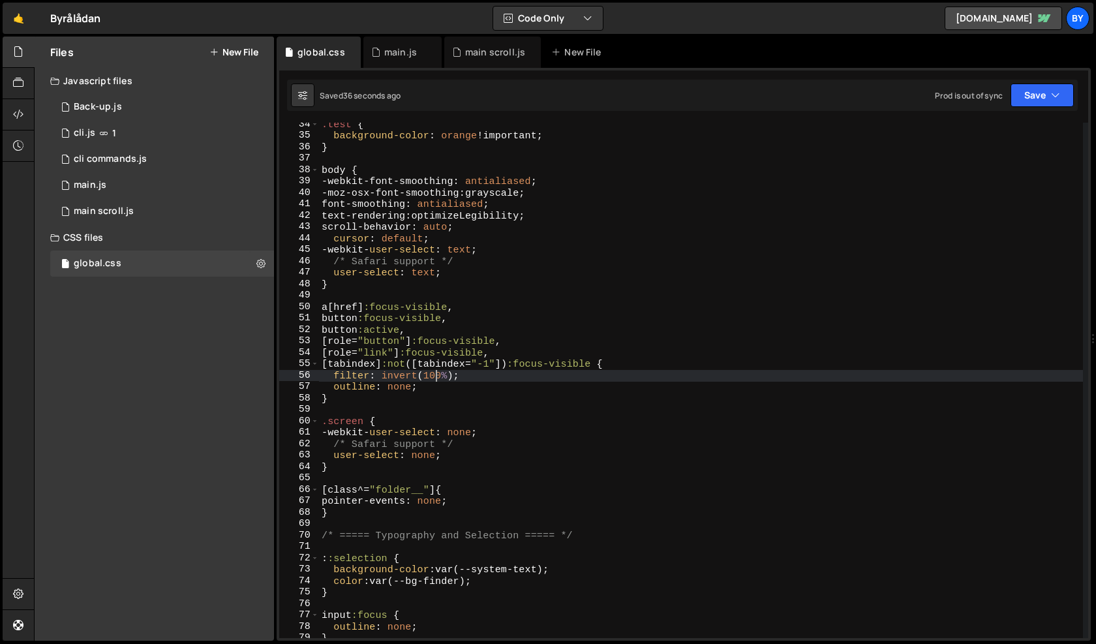
click at [393, 381] on div ".test { background-color : orange !important ; } body { -webkit-font-smoothing …" at bounding box center [701, 388] width 764 height 538
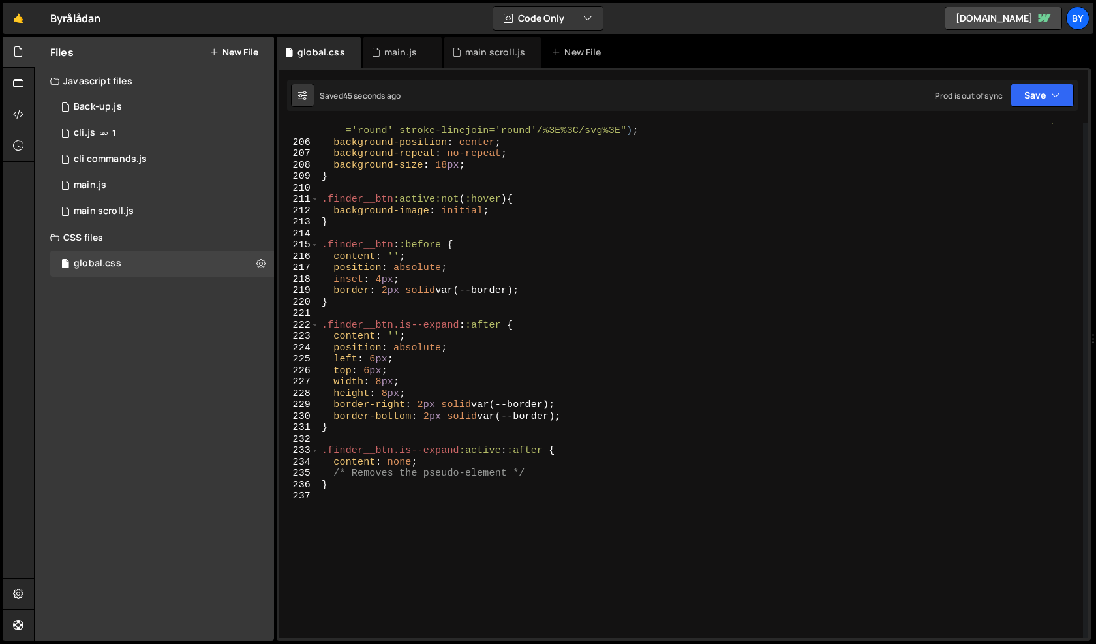
scroll to position [2377, 0]
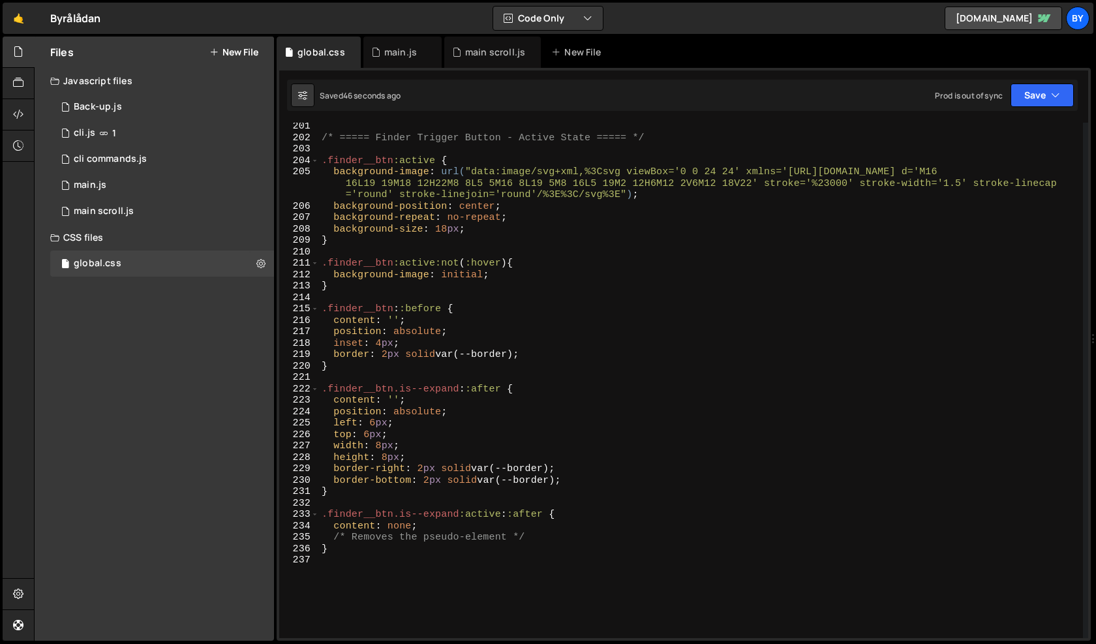
click at [443, 438] on div "/* ===== Finder Trigger Button - Active State ===== */ .finder__btn :active { b…" at bounding box center [701, 390] width 764 height 538
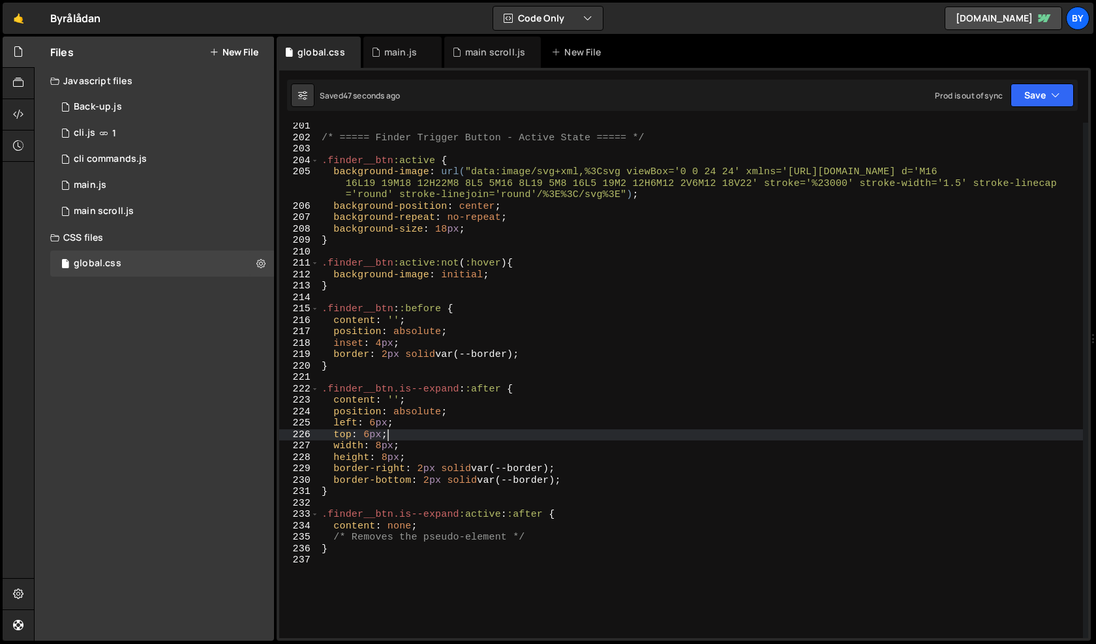
click at [414, 332] on div "/* ===== Finder Trigger Button - Active State ===== */ .finder__btn :active { b…" at bounding box center [701, 390] width 764 height 538
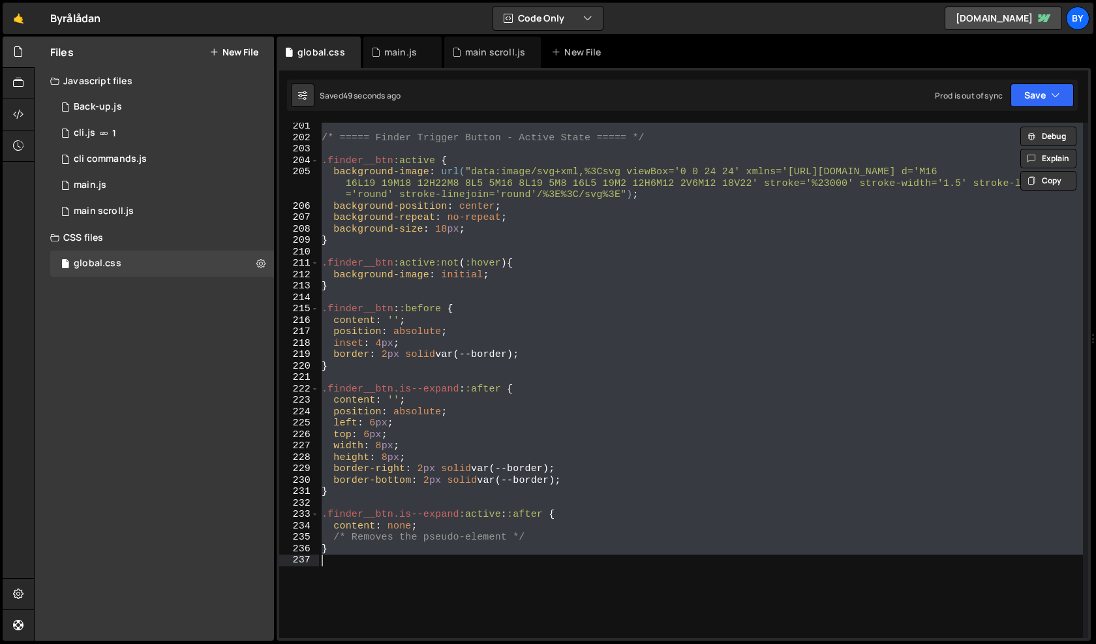
click at [457, 318] on div "/* ===== Finder Trigger Button - Active State ===== */ .finder__btn :active { b…" at bounding box center [701, 390] width 764 height 538
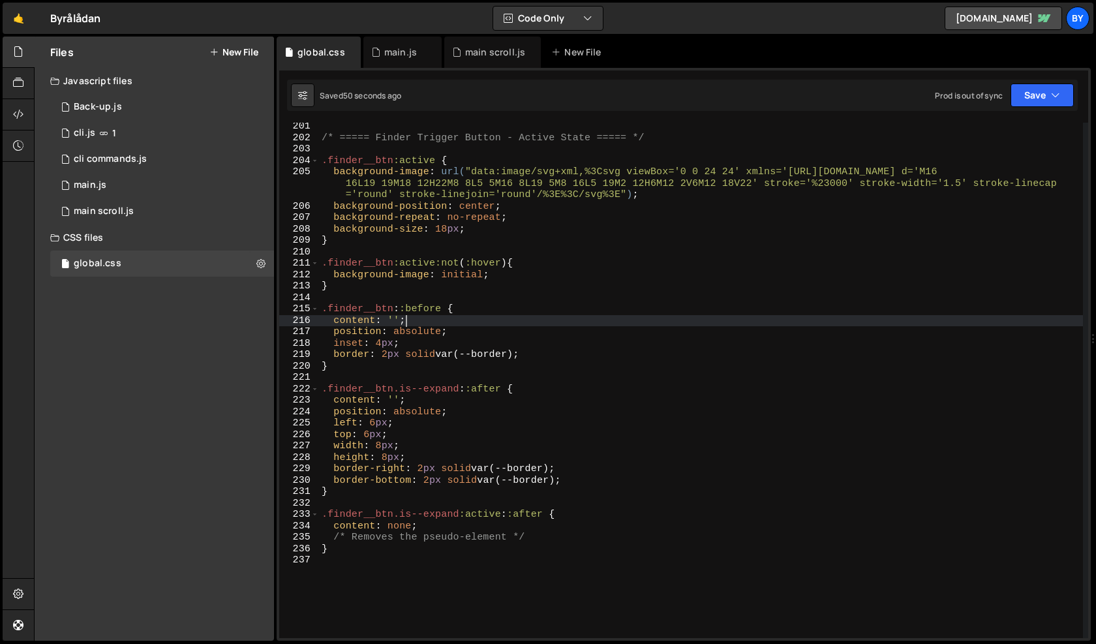
click at [444, 349] on div "/* ===== Finder Trigger Button - Active State ===== */ .finder__btn :active { b…" at bounding box center [701, 390] width 764 height 538
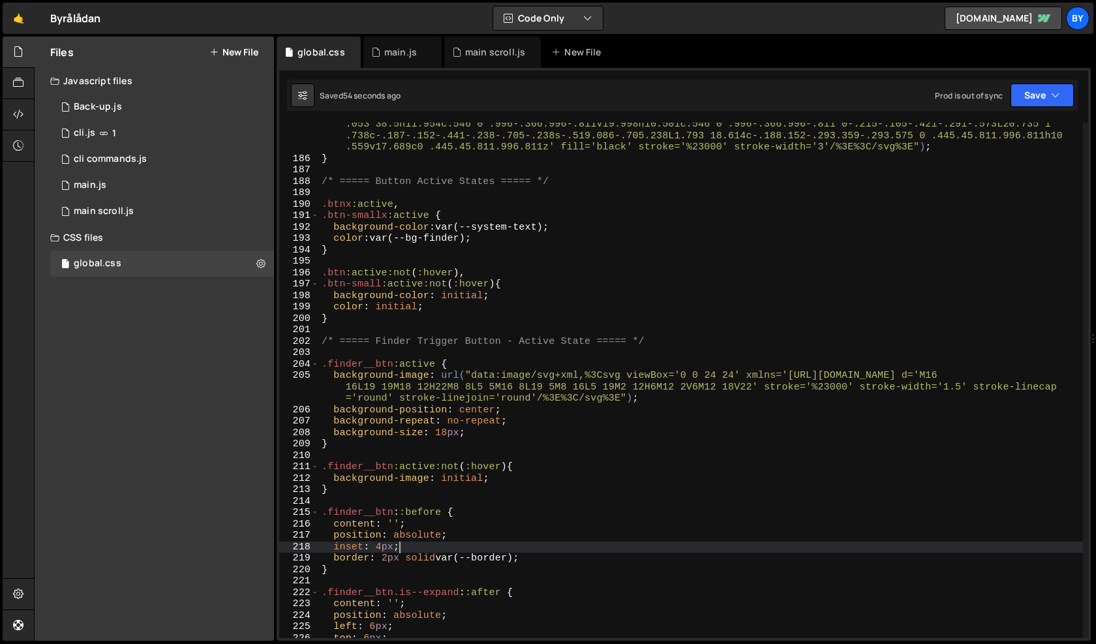
scroll to position [2171, 0]
click at [346, 277] on div "background-image : url( "data:image/svg+xml,%3Csvg xmlns='[URL][DOMAIN_NAME]' w…" at bounding box center [701, 391] width 764 height 584
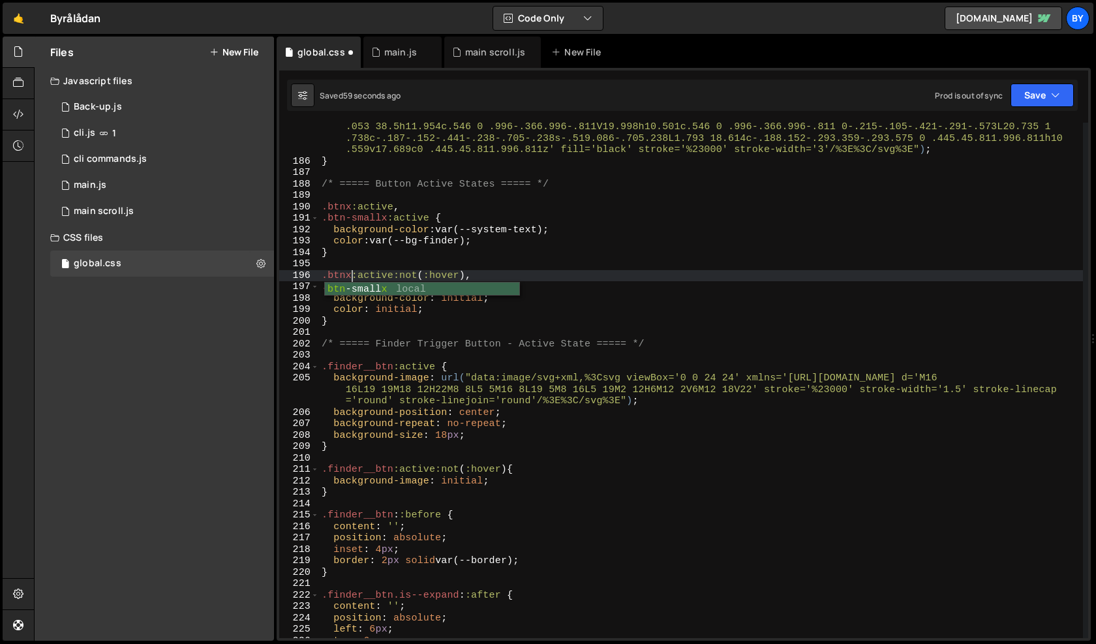
scroll to position [0, 1]
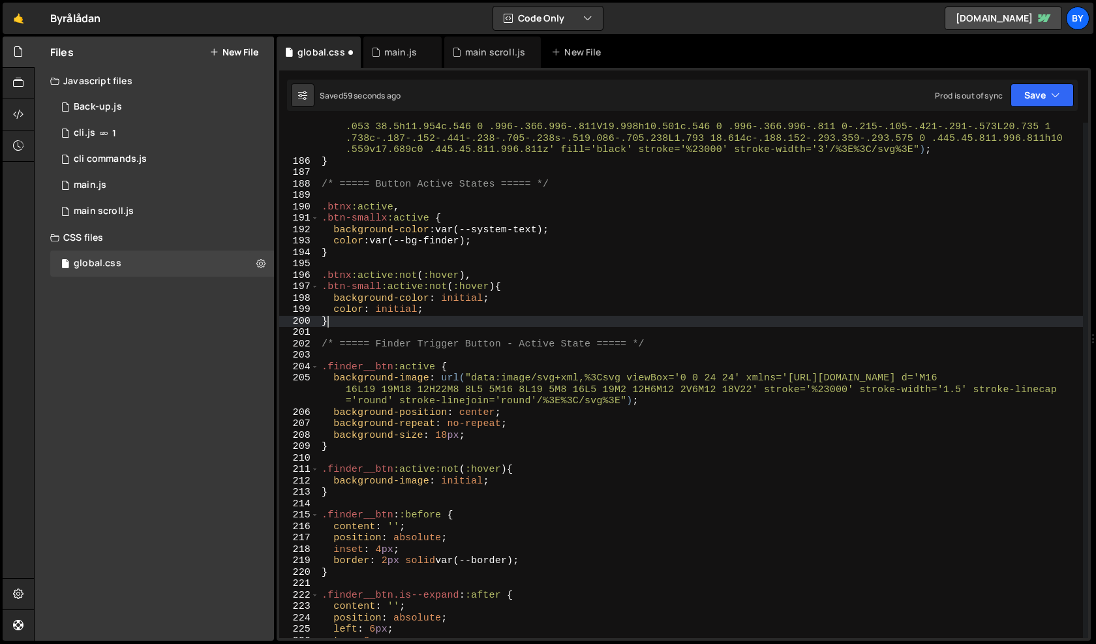
click at [384, 326] on div "background-image : url( "data:image/svg+xml,%3Csvg xmlns='[URL][DOMAIN_NAME]' w…" at bounding box center [701, 391] width 764 height 584
click at [380, 291] on div "background-image : url( "data:image/svg+xml,%3Csvg xmlns='[URL][DOMAIN_NAME]' w…" at bounding box center [701, 391] width 764 height 584
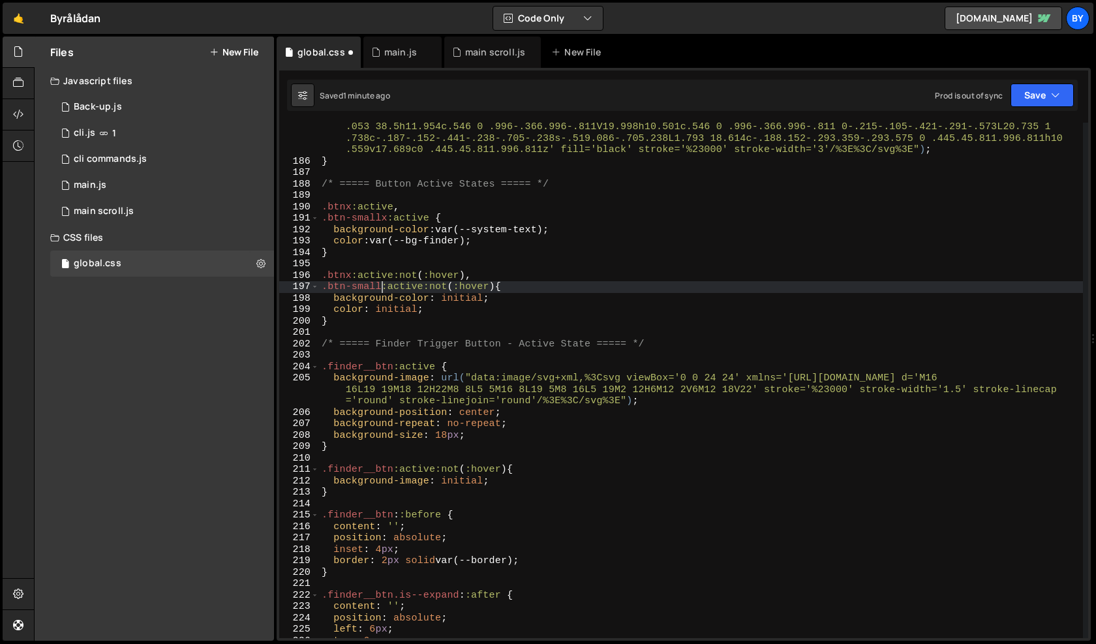
scroll to position [0, 4]
click at [429, 364] on div "background-image : url( "data:image/svg+xml,%3Csvg xmlns='[URL][DOMAIN_NAME]' w…" at bounding box center [701, 391] width 764 height 584
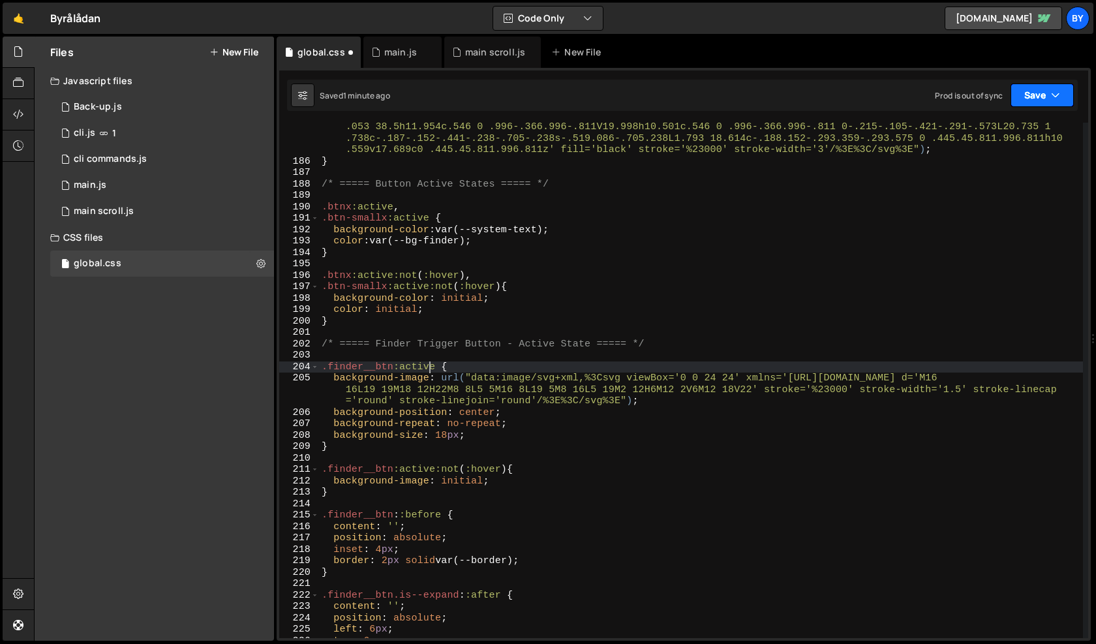
type textarea ".finder__btn:active {"
click at [1039, 99] on button "Save" at bounding box center [1042, 95] width 63 height 23
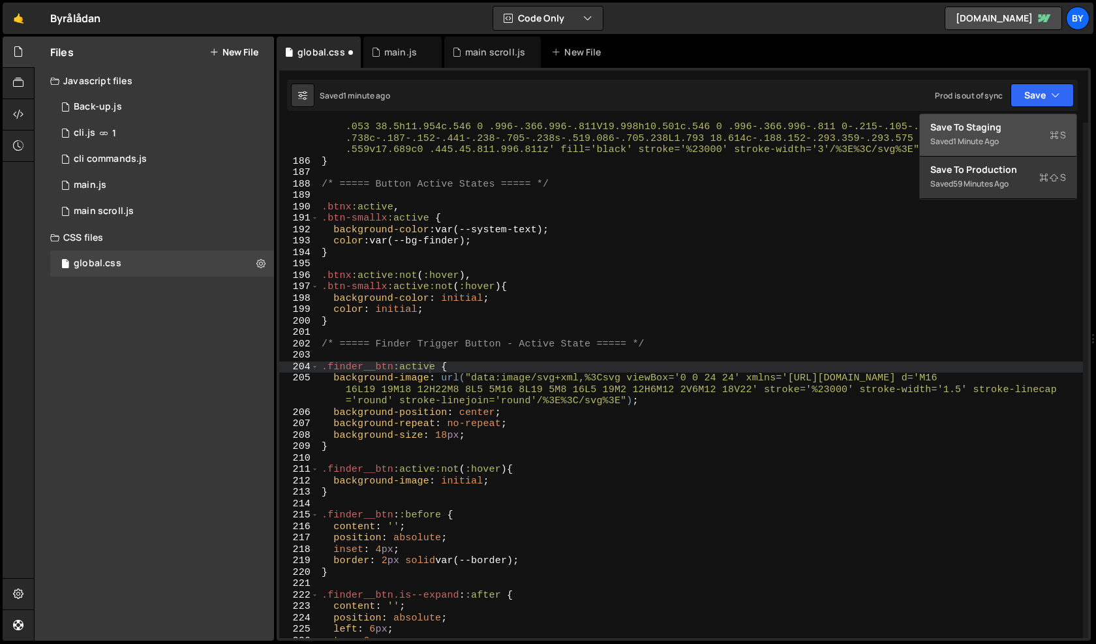
click at [1010, 128] on div "Save to Staging S" at bounding box center [998, 127] width 136 height 13
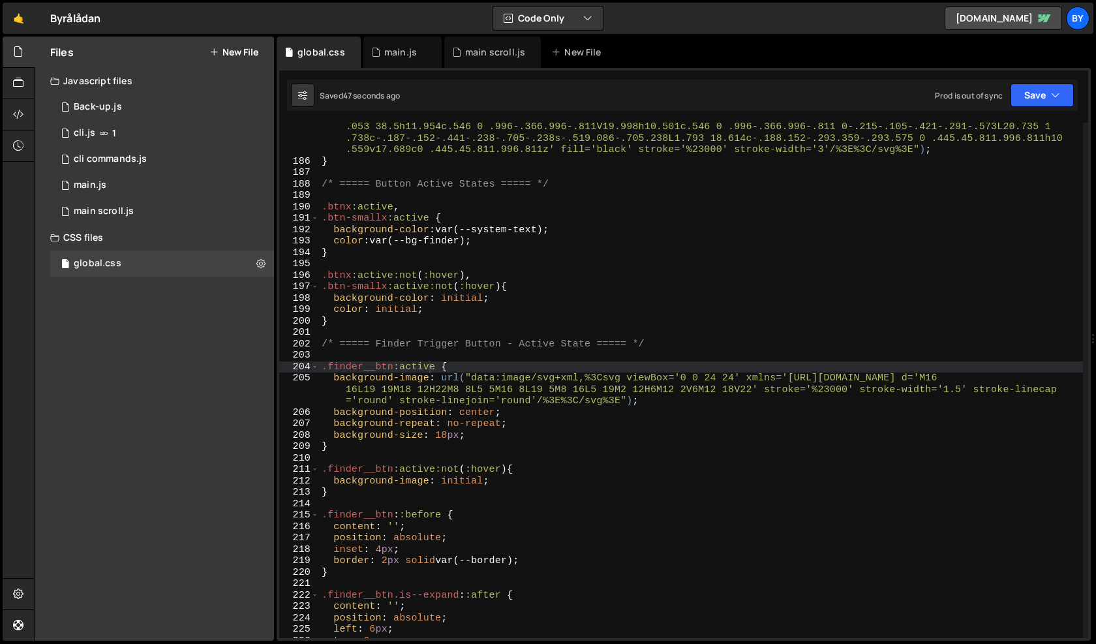
click at [559, 371] on div "background-image : url( "data:image/svg+xml,%3Csvg xmlns='[URL][DOMAIN_NAME]' w…" at bounding box center [701, 391] width 764 height 584
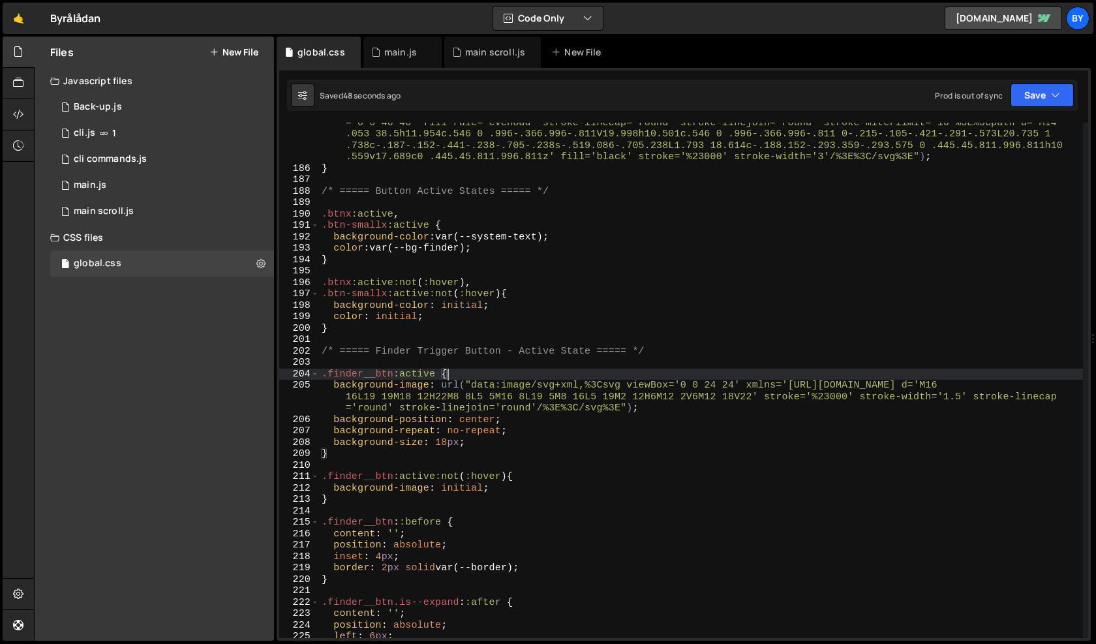
scroll to position [2164, 0]
click at [170, 222] on div "1 main scroll.js 0" at bounding box center [162, 211] width 224 height 26
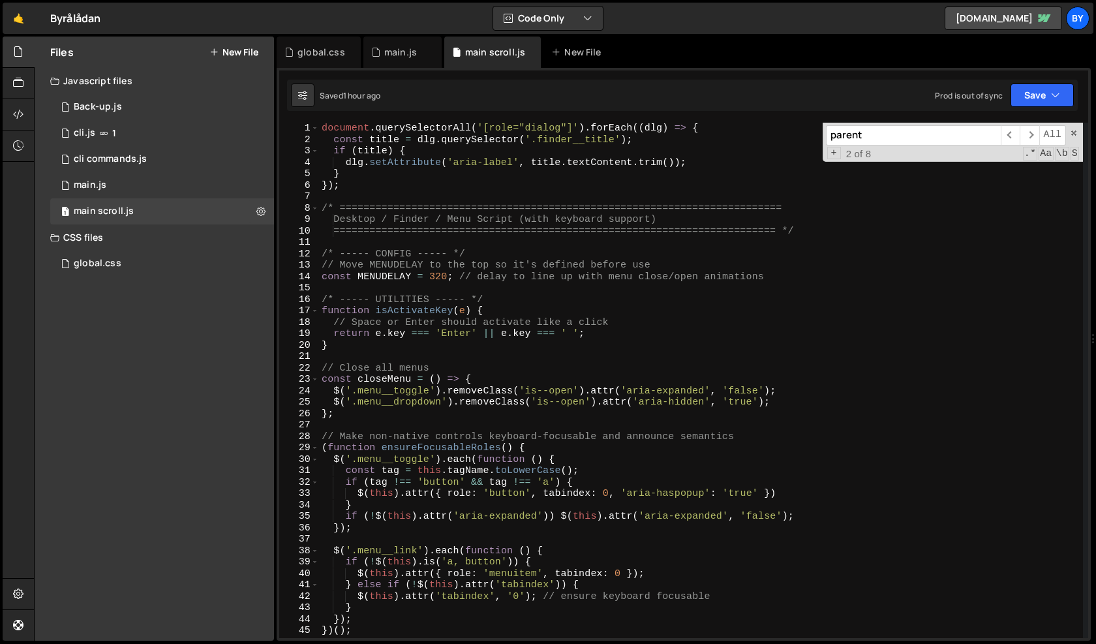
scroll to position [1172, 0]
click at [448, 299] on div "document . querySelectorAll ( '[role="dialog"]' ) . forEach (( dlg ) => { const…" at bounding box center [701, 392] width 764 height 538
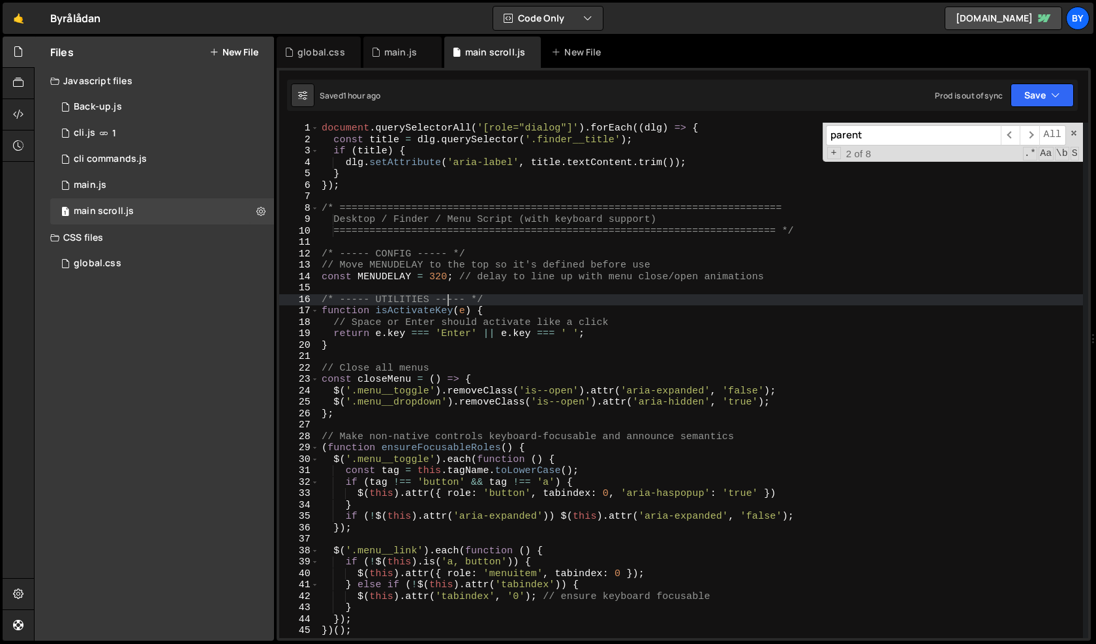
click at [454, 402] on div "document . querySelectorAll ( '[role="dialog"]' ) . forEach (( dlg ) => { const…" at bounding box center [701, 392] width 764 height 538
type textarea "$('.menu__dropdown').removeClass('is--open').attr('aria-hidden', 'true');"
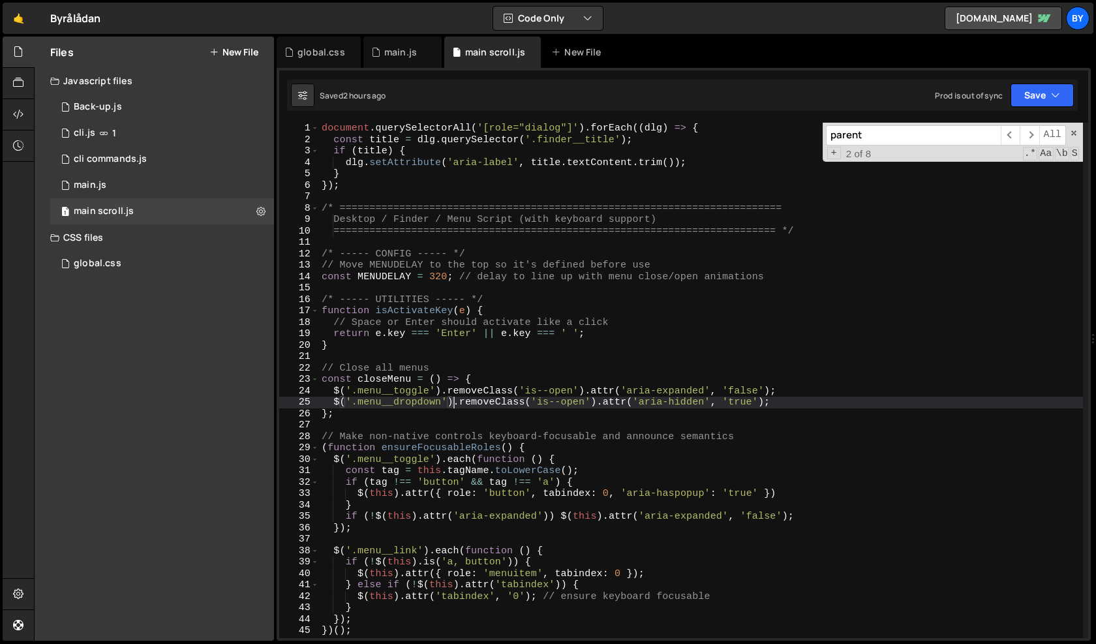
click at [504, 290] on div "document . querySelectorAll ( '[role="dialog"]' ) . forEach (( dlg ) => { const…" at bounding box center [701, 392] width 764 height 538
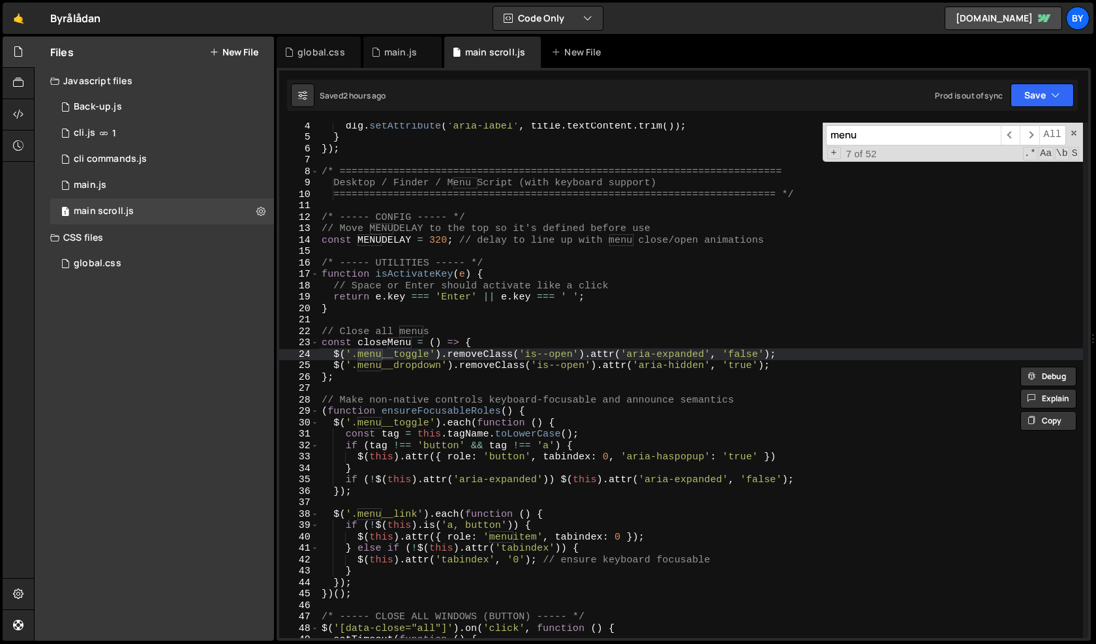
scroll to position [37, 0]
type input "menu"
click at [446, 461] on div "dlg . setAttribute ( 'aria-label' , title . textContent . trim ( )) ; } }) ; /*…" at bounding box center [701, 389] width 764 height 538
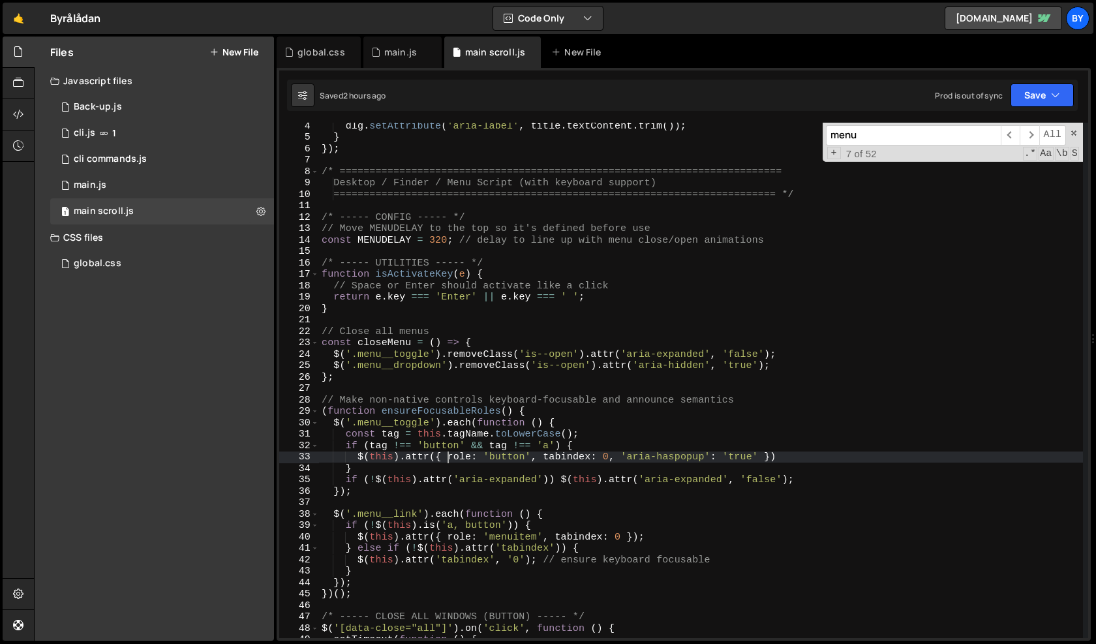
click at [418, 456] on div "dlg . setAttribute ( 'aria-label' , title . textContent . trim ( )) ; } }) ; /*…" at bounding box center [701, 389] width 764 height 538
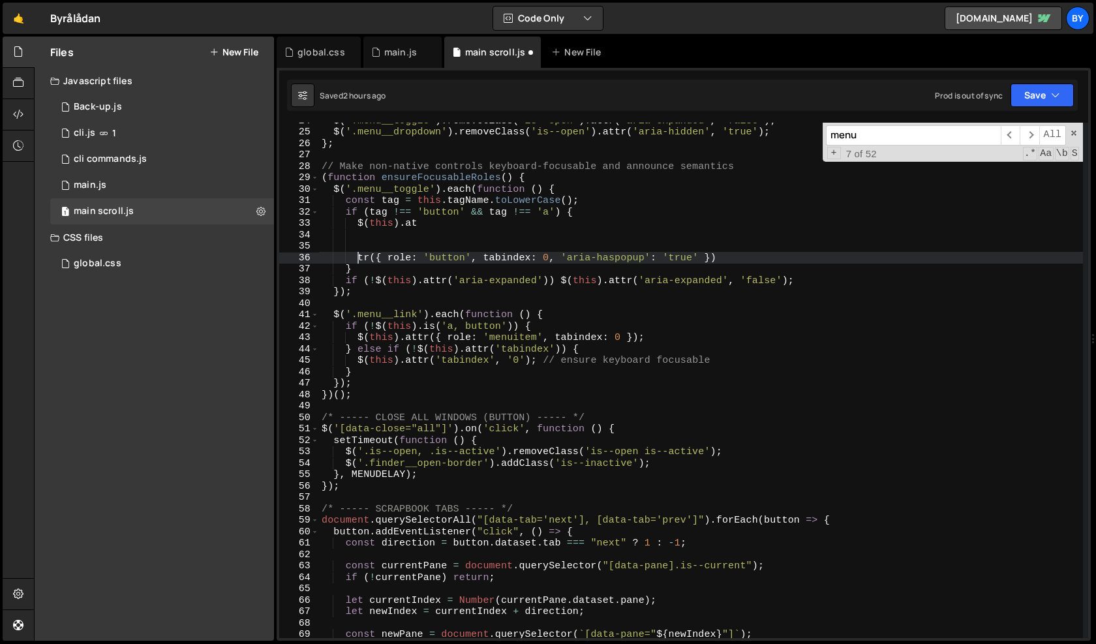
scroll to position [270, 0]
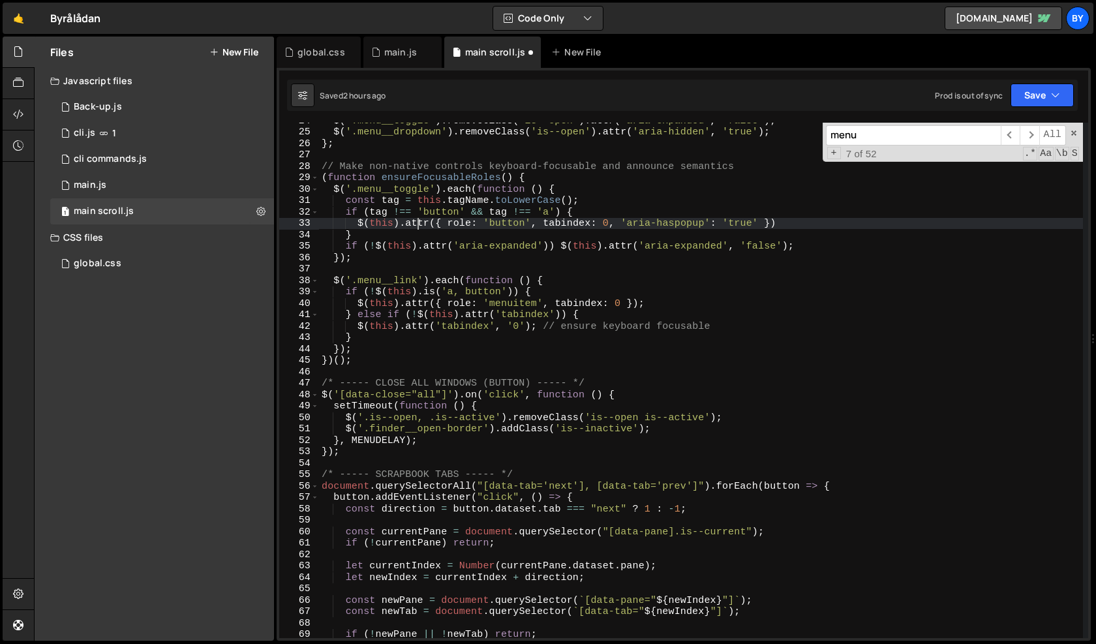
click at [895, 132] on input "menu" at bounding box center [913, 135] width 175 height 20
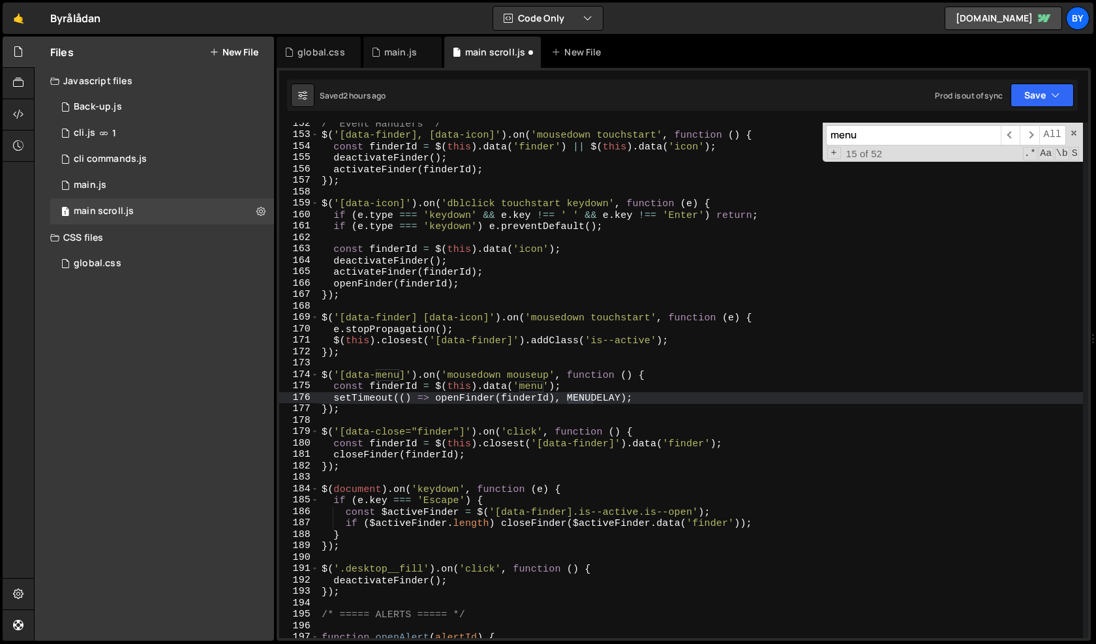
scroll to position [2094, 0]
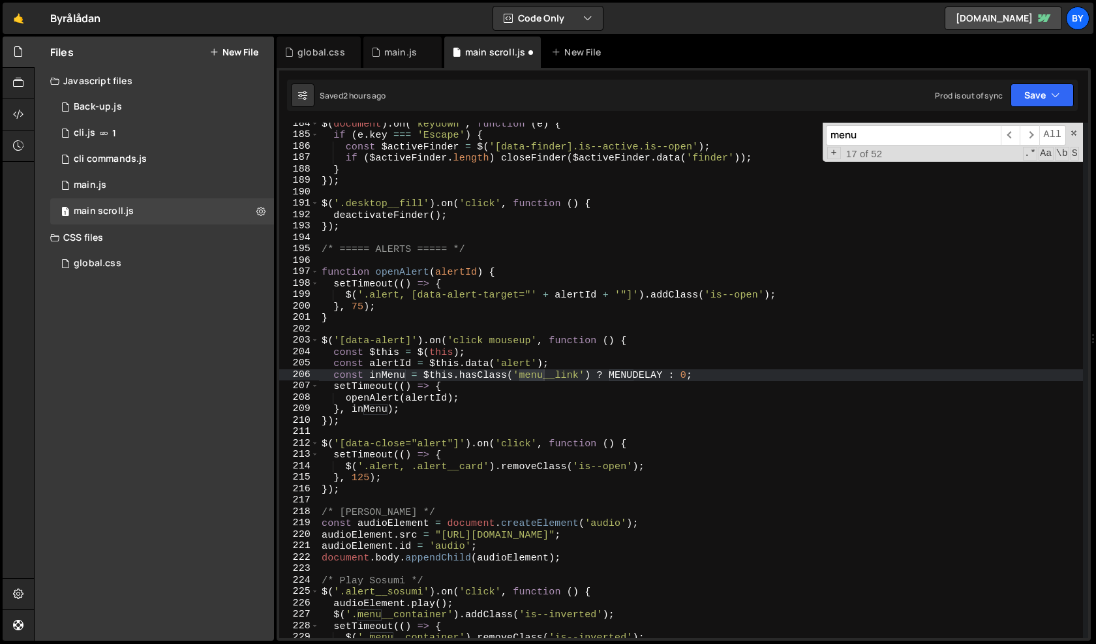
type textarea "/* ===== ALERTS ===== */"
click at [433, 253] on div "$ ( document ) . on ( 'keydown' , function ( e ) { if ( e . key === 'Escape' ) …" at bounding box center [701, 387] width 764 height 538
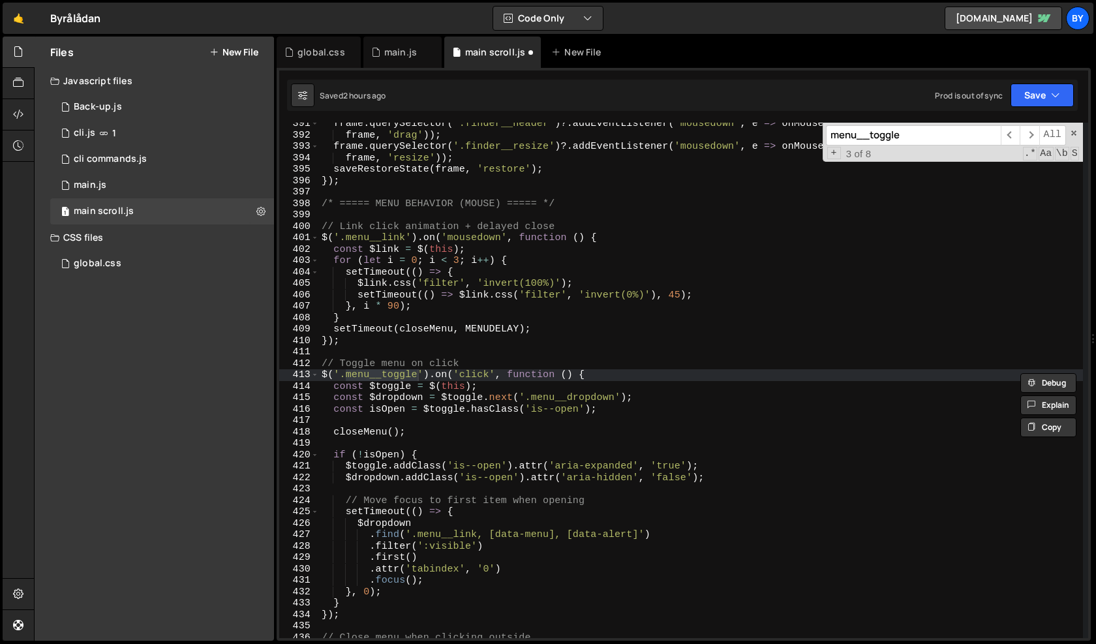
scroll to position [4458, 0]
type input "menu__toggle"
click at [468, 378] on div "frame . querySelector ( '.finder__header' ) ?. addEventListener ( 'mousedown' ,…" at bounding box center [701, 387] width 764 height 538
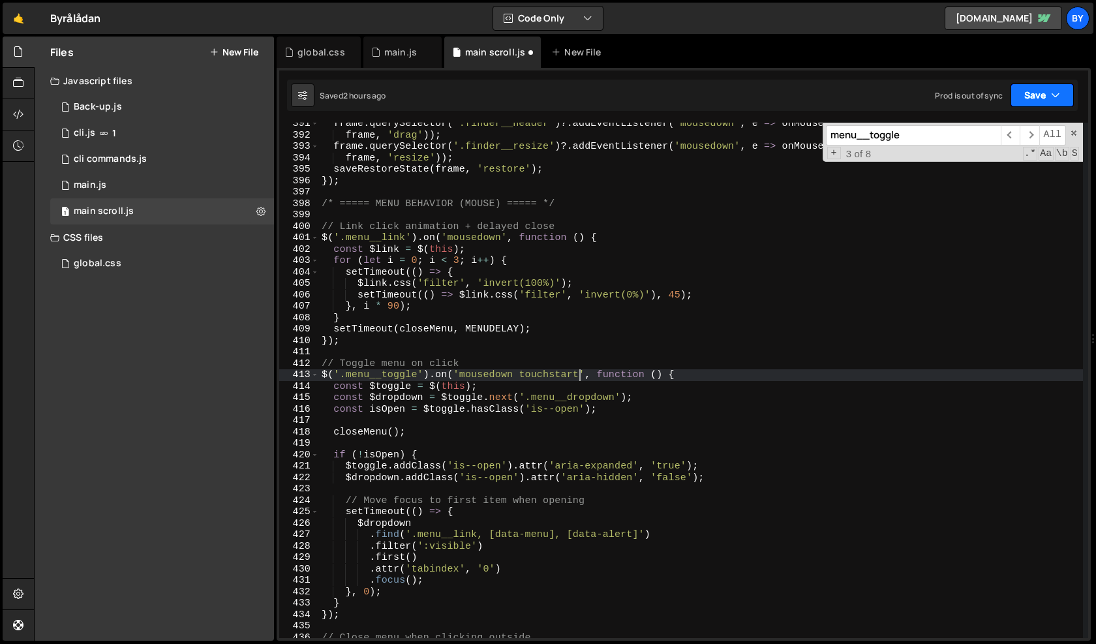
type textarea "$('.menu__toggle').on('mousedown touchstart', function () {"
click at [1045, 91] on button "Save" at bounding box center [1042, 95] width 63 height 23
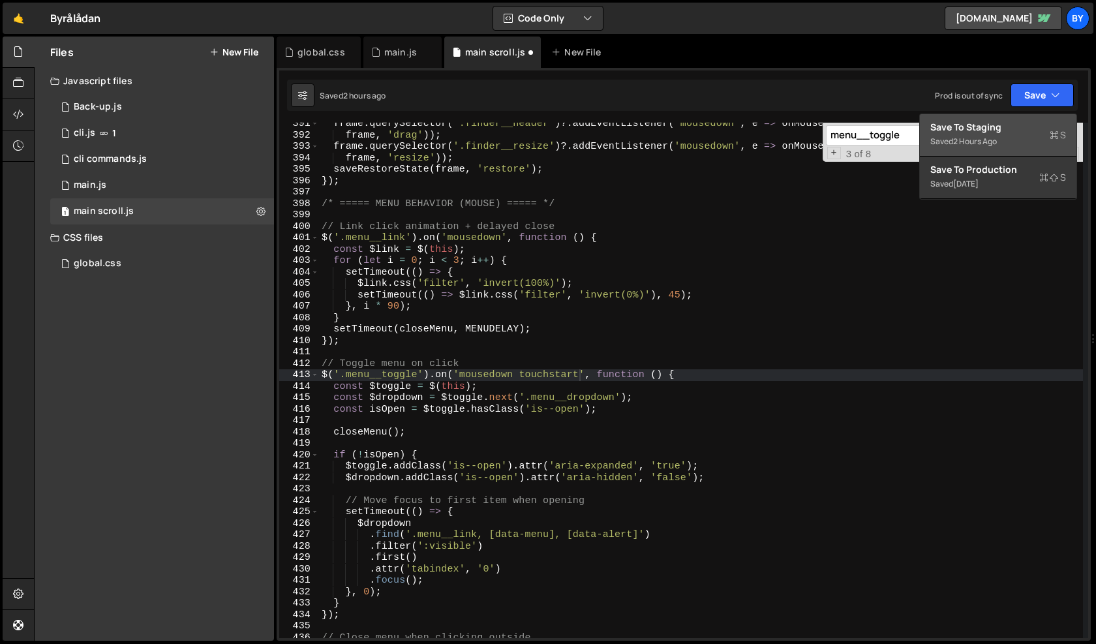
click at [1024, 129] on div "Save to Staging S" at bounding box center [998, 127] width 136 height 13
